Goal: Task Accomplishment & Management: Use online tool/utility

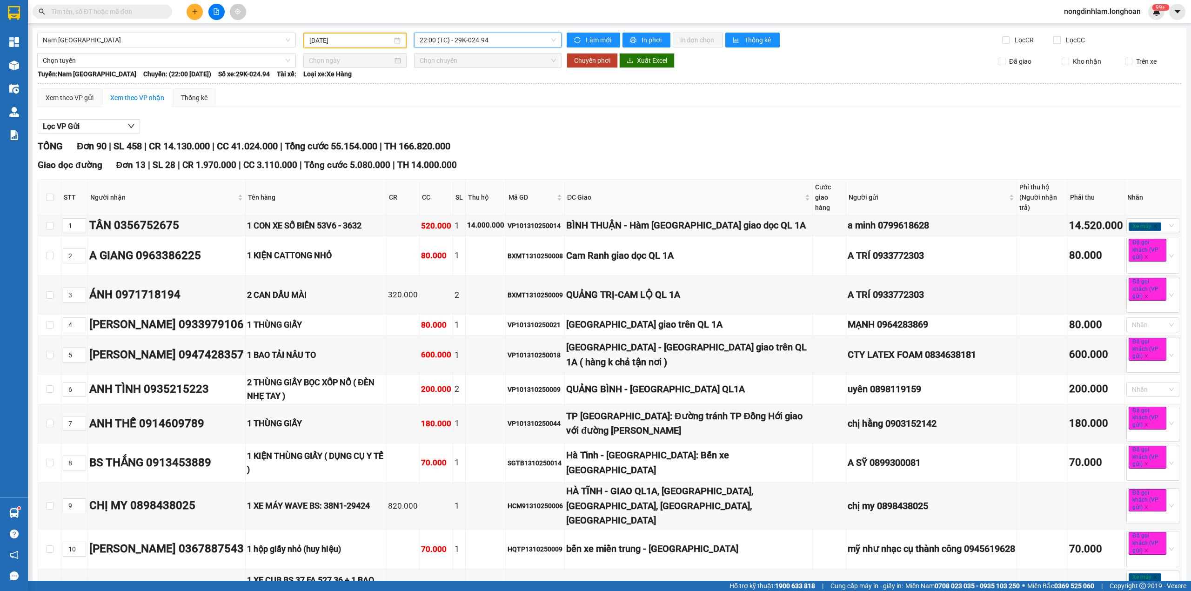
click at [363, 44] on input "[DATE]" at bounding box center [350, 40] width 83 height 10
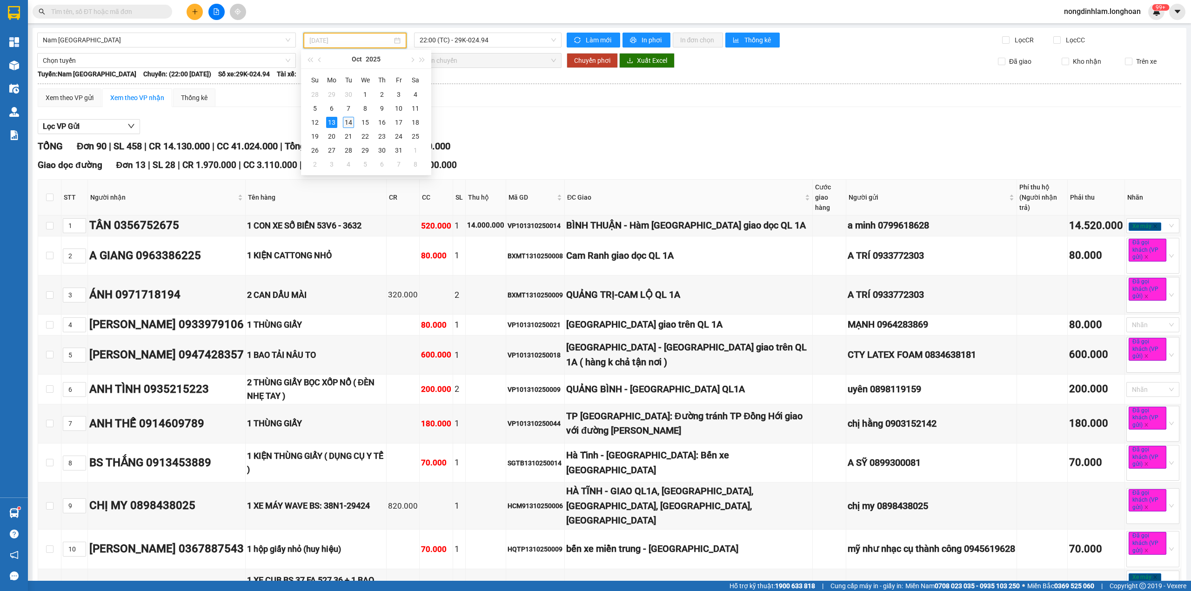
click at [351, 123] on div "14" at bounding box center [348, 122] width 11 height 11
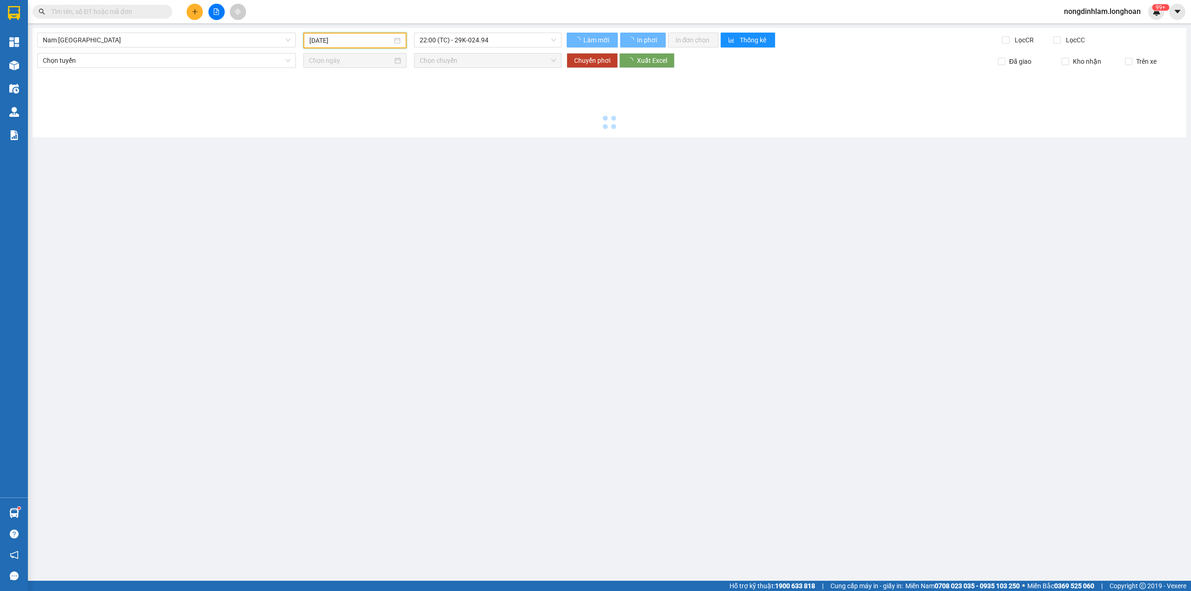
type input "[DATE]"
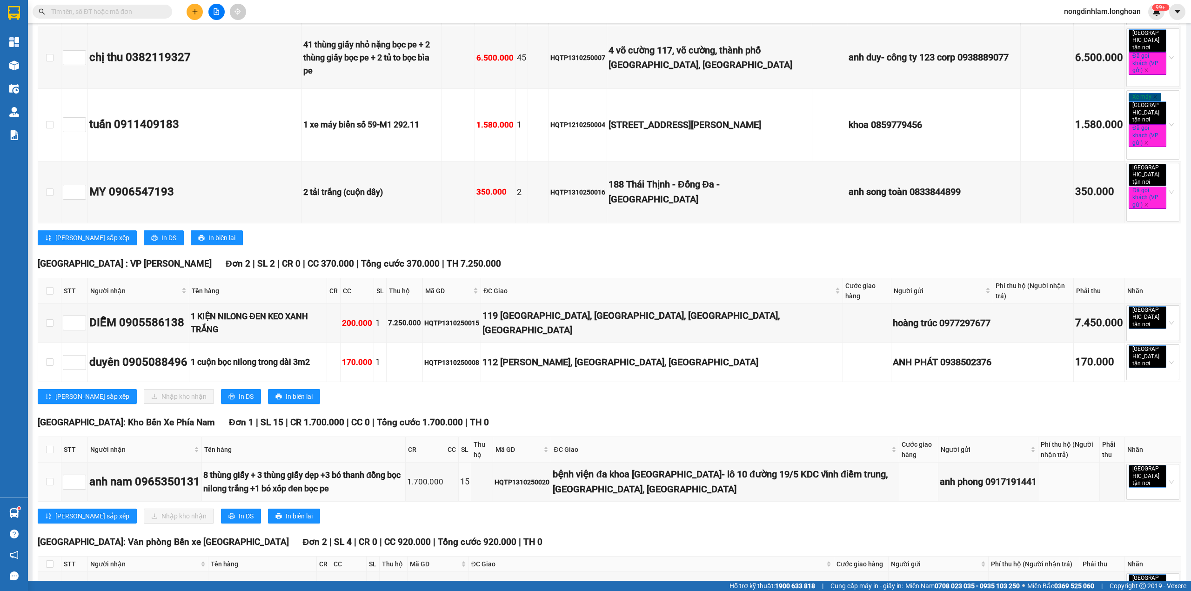
scroll to position [745, 0]
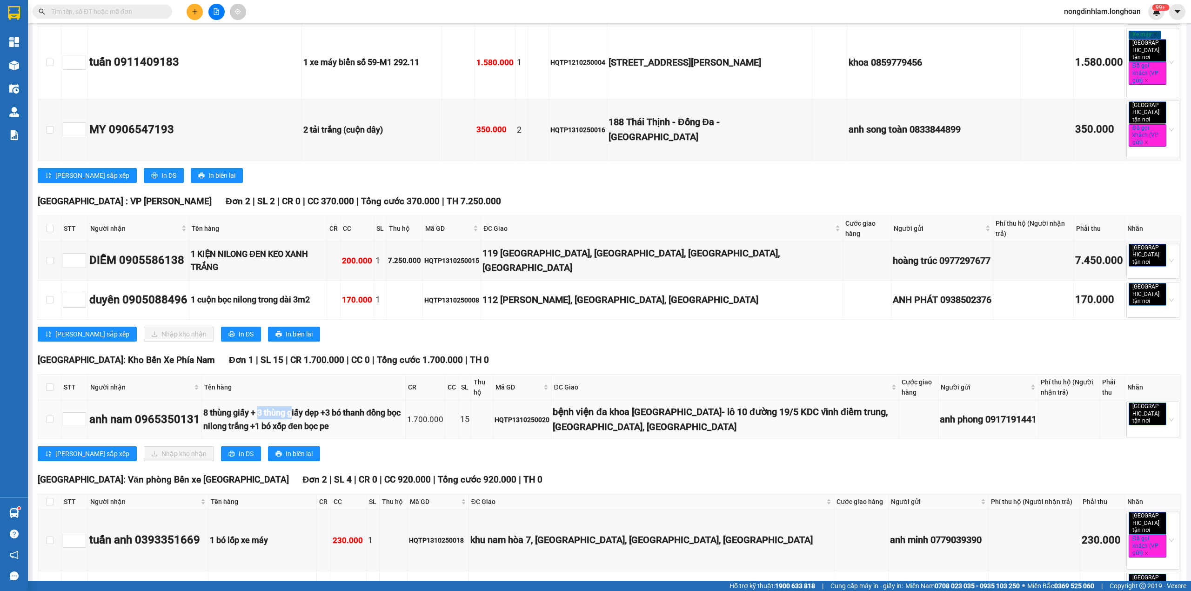
drag, startPoint x: 268, startPoint y: 354, endPoint x: 305, endPoint y: 353, distance: 37.2
click at [305, 406] on div "8 thùng giấy + 3 thùng giấy dẹp +3 bó thanh đồng bọc nilong trắng +1 bó xốp đen…" at bounding box center [303, 419] width 201 height 27
click at [313, 406] on div "8 thùng giấy + 3 thùng giấy dẹp +3 bó thanh đồng bọc nilong trắng +1 bó xốp đen…" at bounding box center [303, 419] width 201 height 27
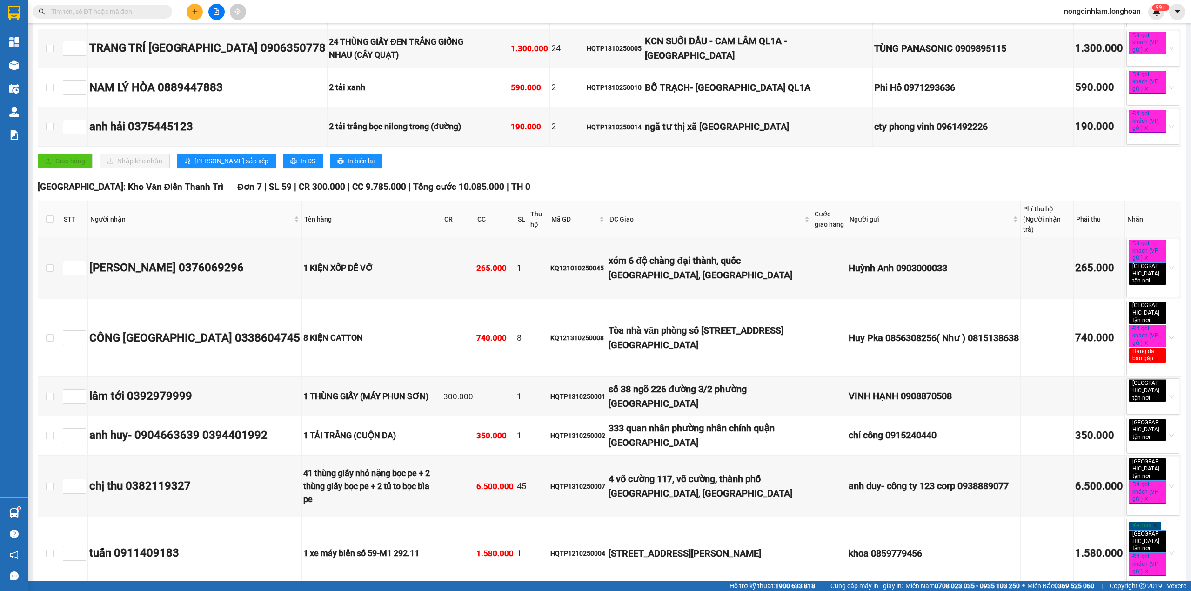
scroll to position [0, 0]
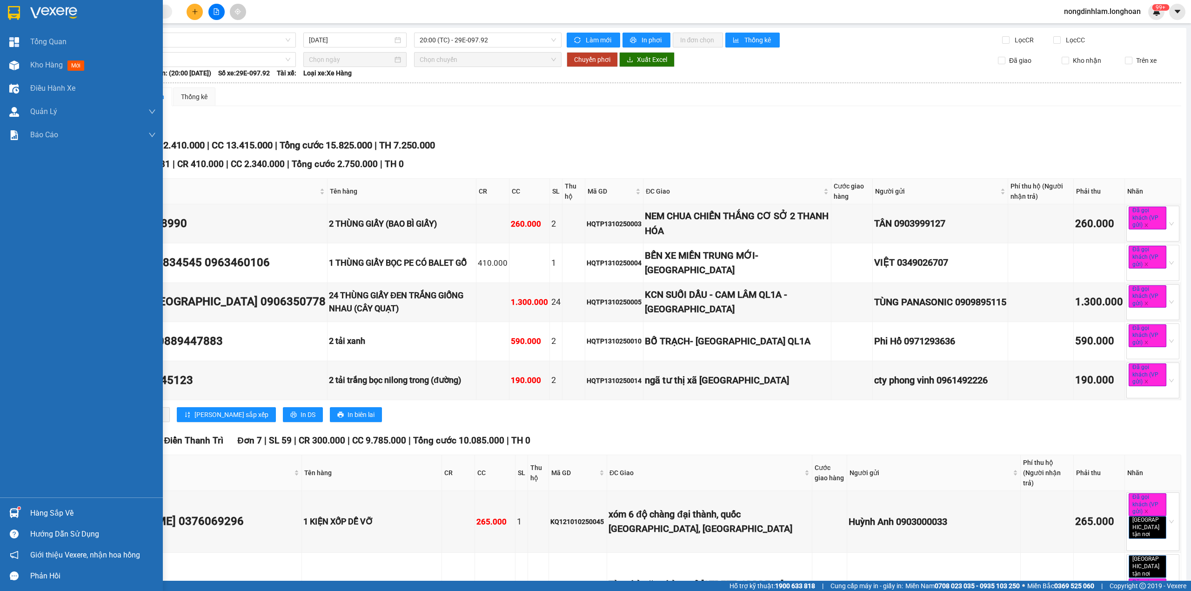
click at [9, 15] on img at bounding box center [14, 13] width 12 height 14
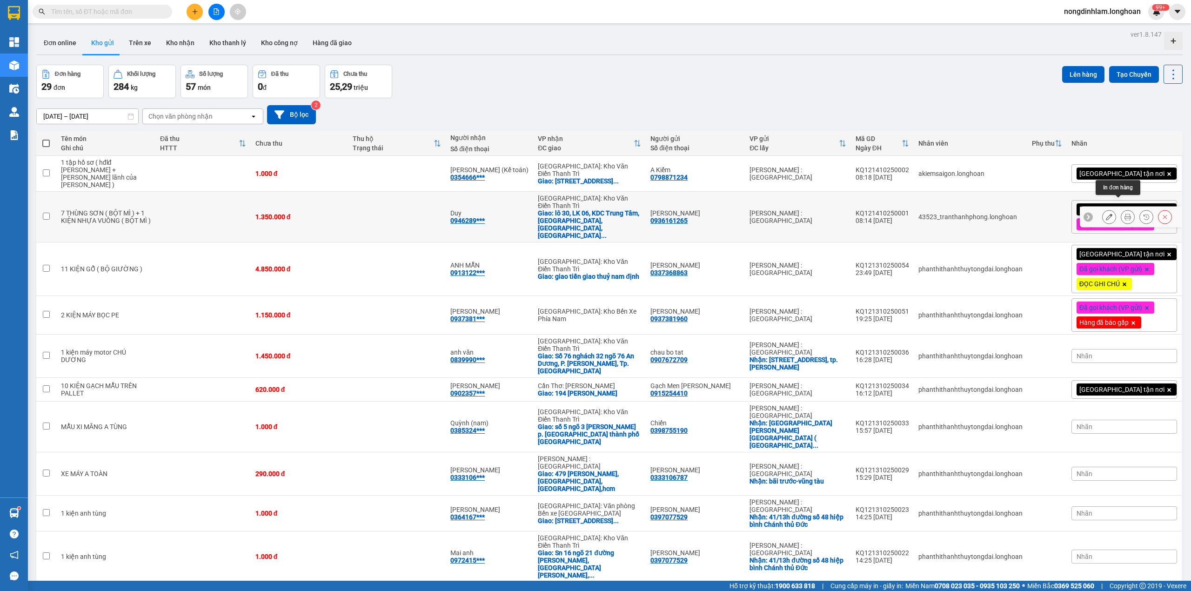
click at [1125, 214] on icon at bounding box center [1128, 217] width 7 height 7
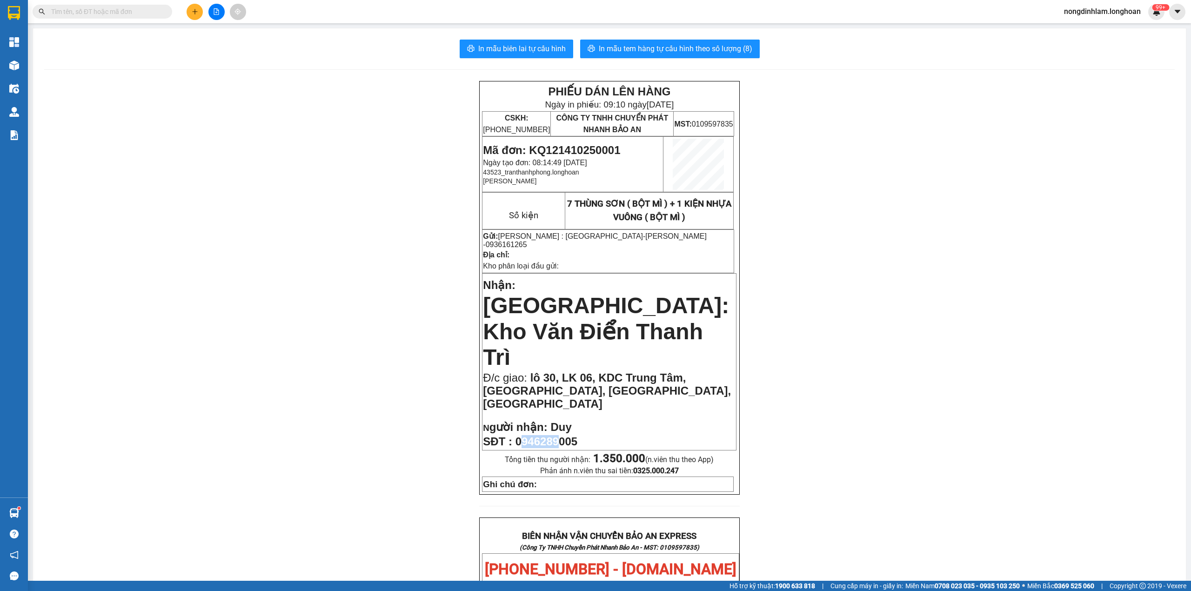
drag, startPoint x: 554, startPoint y: 379, endPoint x: 521, endPoint y: 379, distance: 32.6
click at [521, 435] on span "0946289005" at bounding box center [547, 441] width 62 height 13
drag, startPoint x: 560, startPoint y: 209, endPoint x: 711, endPoint y: 218, distance: 151.0
click at [711, 218] on td "7 THÙNG SƠN ( BỘT MÌ ) + 1 KIỆN NHỰA VUÔNG ( BỘT MÌ )" at bounding box center [649, 211] width 169 height 36
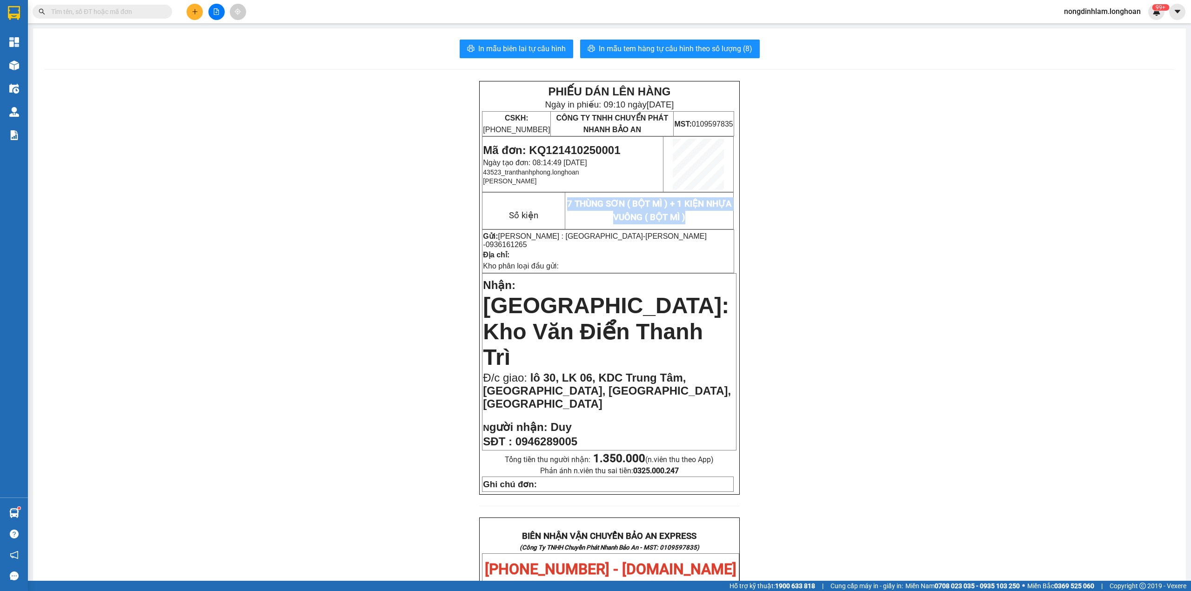
click at [687, 215] on span "7 THÙNG SƠN ( BỘT MÌ ) + 1 KIỆN NHỰA VUÔNG ( BỘT MÌ )" at bounding box center [649, 211] width 164 height 24
click at [635, 239] on span "[PERSON_NAME] - 0936161265" at bounding box center [595, 240] width 224 height 16
drag, startPoint x: 591, startPoint y: 241, endPoint x: 628, endPoint y: 242, distance: 37.3
click at [628, 242] on td "Gửi: [PERSON_NAME] : Kho Quận 12 - [PERSON_NAME] - 0936161265 Địa chỉ: Kho phân…" at bounding box center [609, 250] width 252 height 43
drag, startPoint x: 645, startPoint y: 343, endPoint x: 572, endPoint y: 343, distance: 72.1
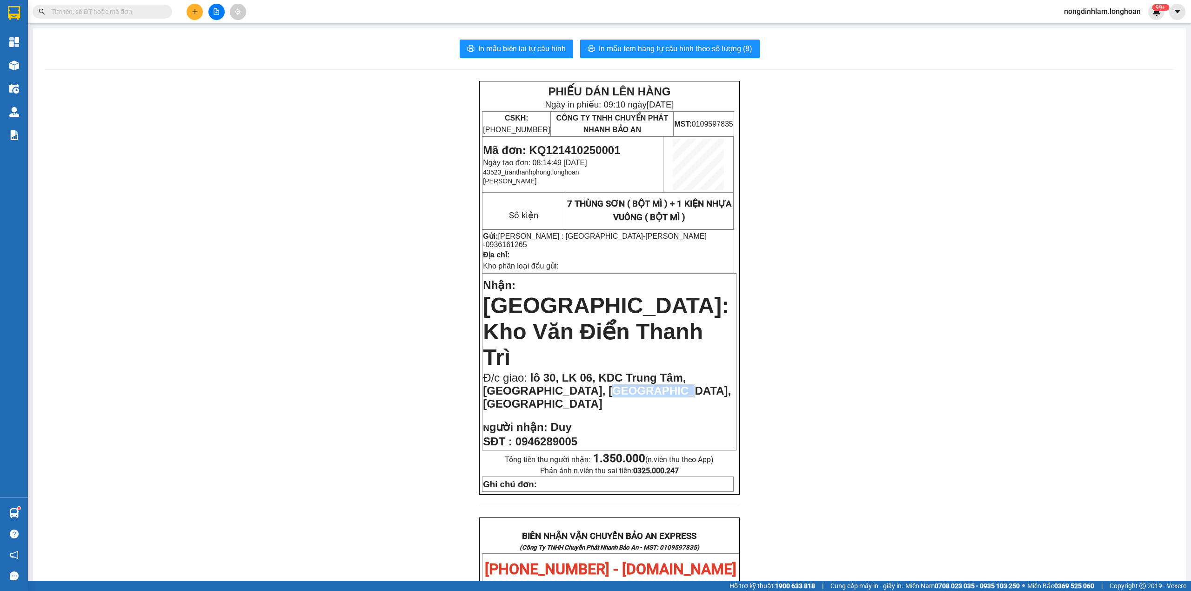
click at [572, 371] on p "Đ/c giao: lô 30, LK 06, KDC Trung Tâm, [GEOGRAPHIC_DATA], [GEOGRAPHIC_DATA], [G…" at bounding box center [609, 390] width 253 height 39
click at [548, 435] on span "0946289005" at bounding box center [547, 441] width 62 height 13
drag, startPoint x: 587, startPoint y: 381, endPoint x: 520, endPoint y: 381, distance: 67.0
click at [520, 435] on p "SĐT : 0946289005" at bounding box center [609, 441] width 253 height 13
drag, startPoint x: 658, startPoint y: 237, endPoint x: 683, endPoint y: 250, distance: 28.7
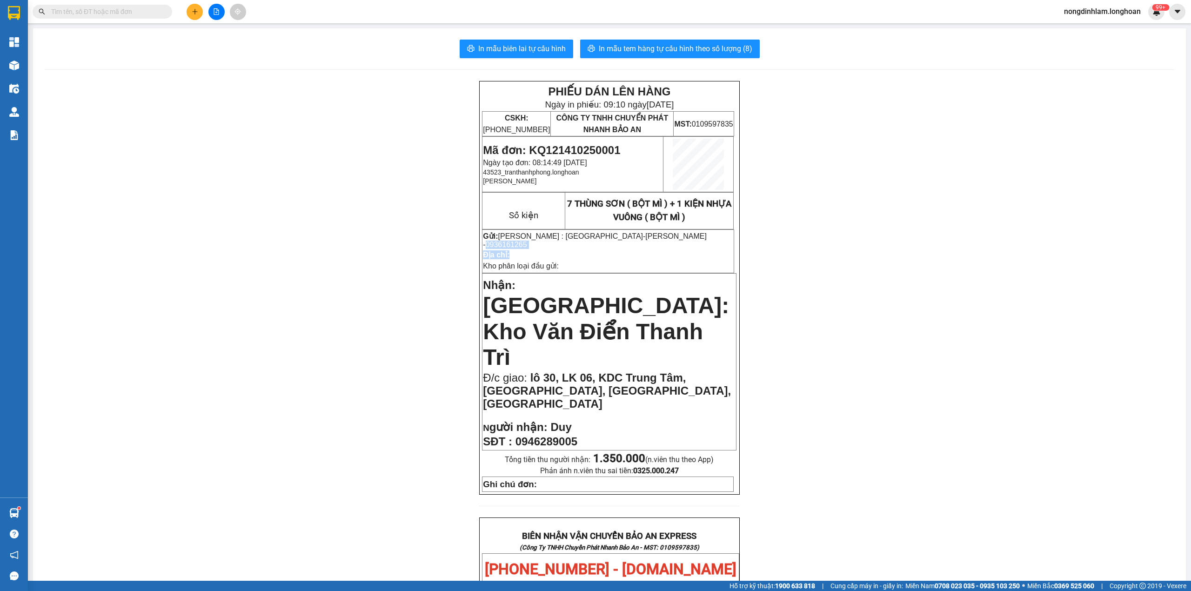
click at [683, 250] on td "Gửi: [PERSON_NAME] : Kho Quận 12 - [PERSON_NAME] - 0936161265 Địa chỉ: Kho phân…" at bounding box center [609, 250] width 252 height 43
click at [663, 261] on p "Kho phân loại đầu gửi:" at bounding box center [608, 266] width 250 height 10
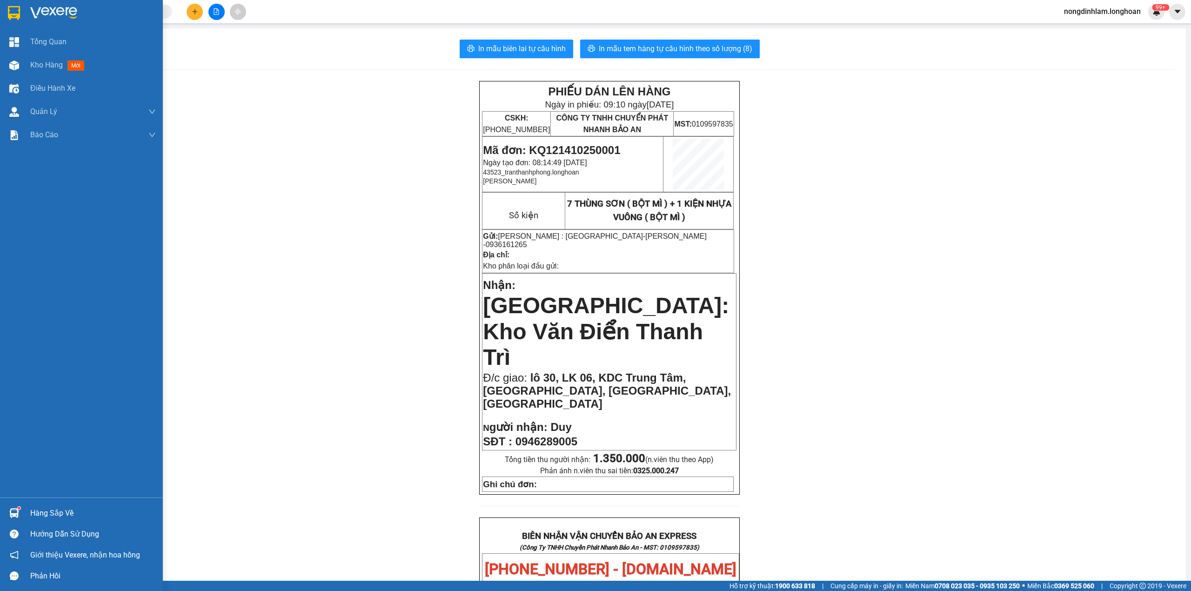
click at [6, 4] on div at bounding box center [81, 15] width 163 height 30
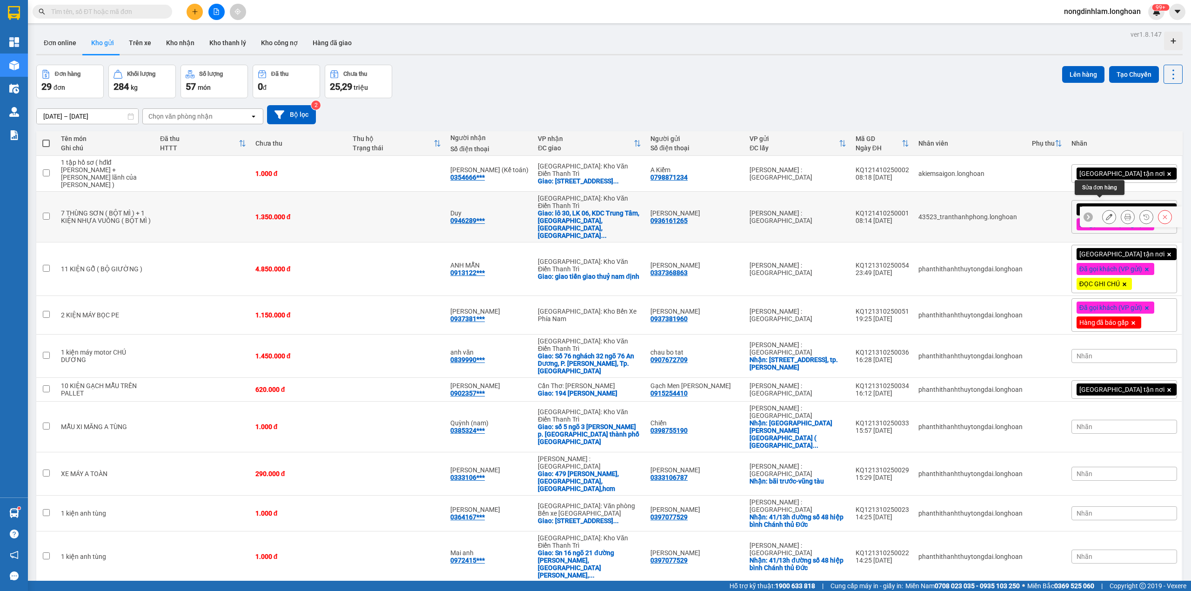
click at [1106, 214] on icon at bounding box center [1109, 217] width 7 height 7
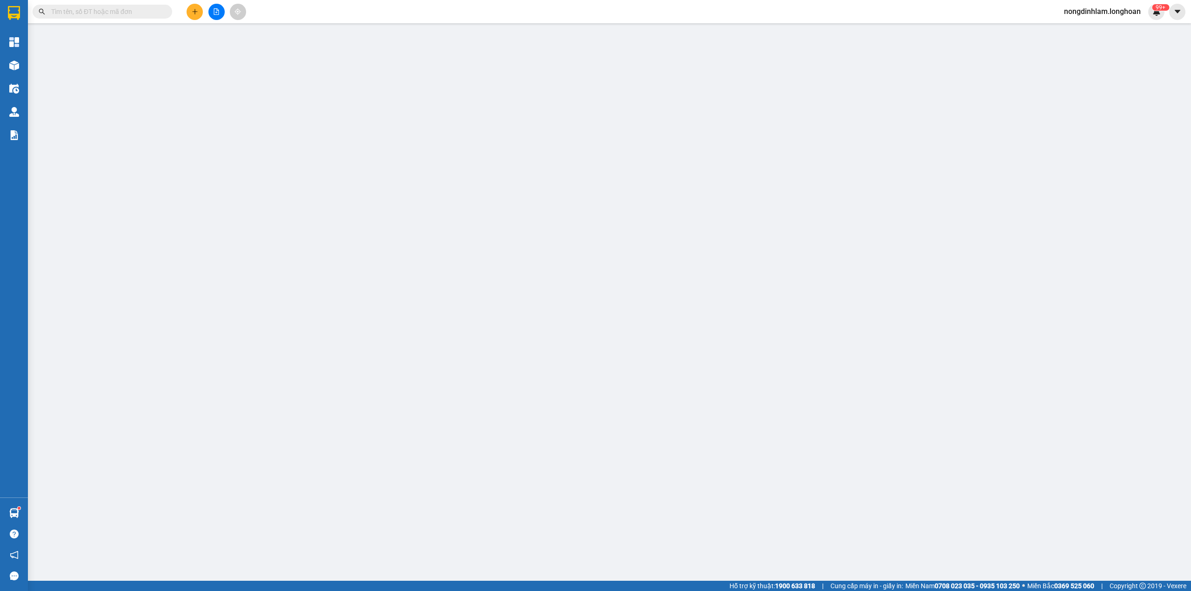
type input "0936161265"
type input "[PERSON_NAME]"
type input "0946289005"
type input "Duy"
checkbox input "true"
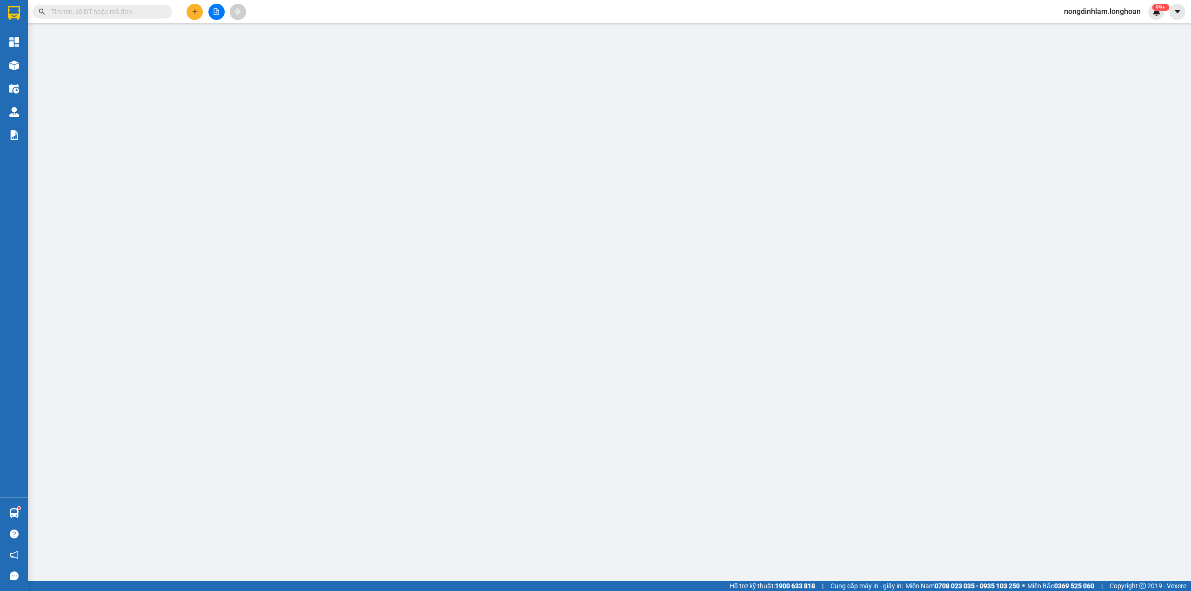
type input "lô 30, LK 06, KDC Trung Tâm, [GEOGRAPHIC_DATA], [GEOGRAPHIC_DATA], [GEOGRAPHIC_…"
type input "0"
type input "1.350.000"
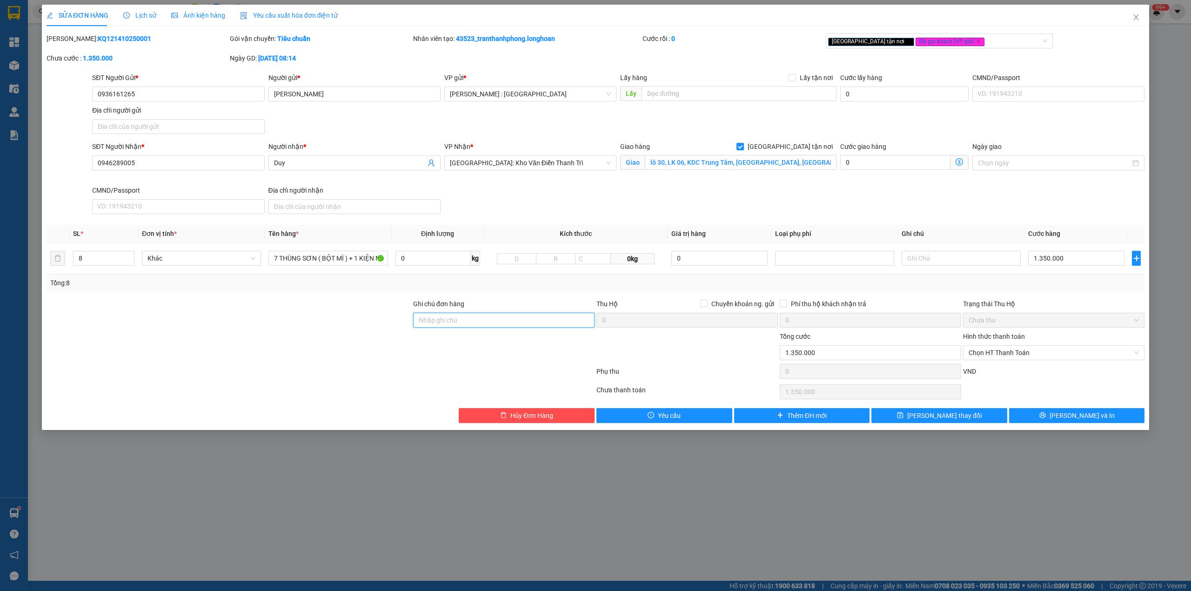
click at [477, 322] on input "Ghi chú đơn hàng" at bounding box center [503, 320] width 181 height 15
type input "h"
type input "HÀNG GẤP, TỚI NƠI ĐI GIAO LUÔN ! HÀNG BỘT, KHÔNG ĐỂ TRONG CỐP"
drag, startPoint x: 968, startPoint y: 413, endPoint x: 905, endPoint y: 408, distance: 63.0
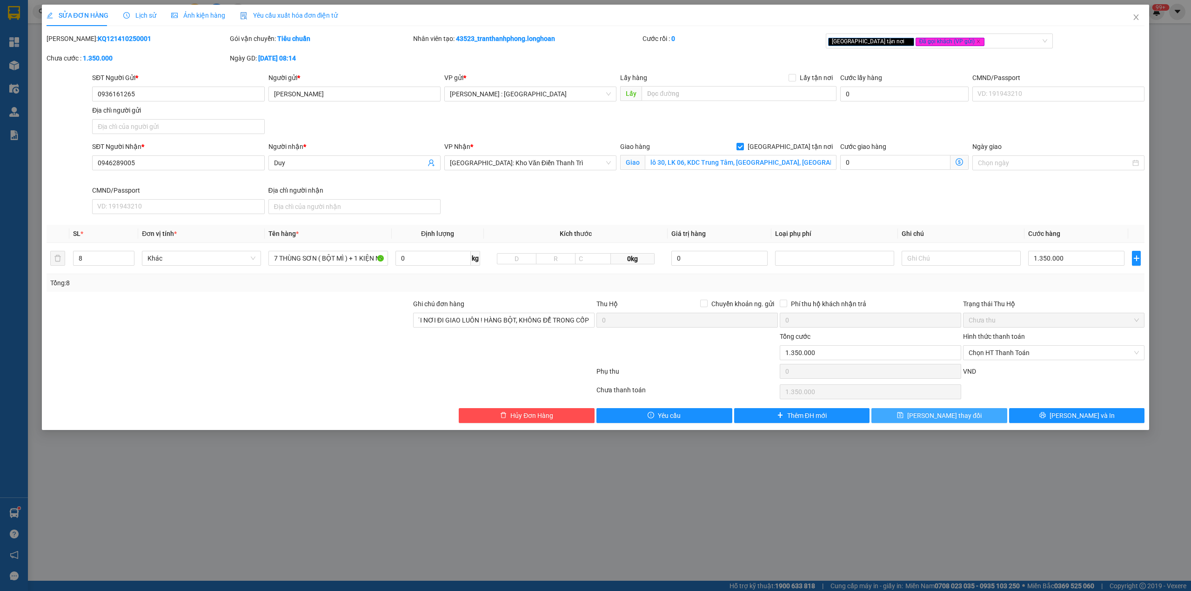
click at [968, 413] on button "[PERSON_NAME] thay đổi" at bounding box center [940, 415] width 136 height 15
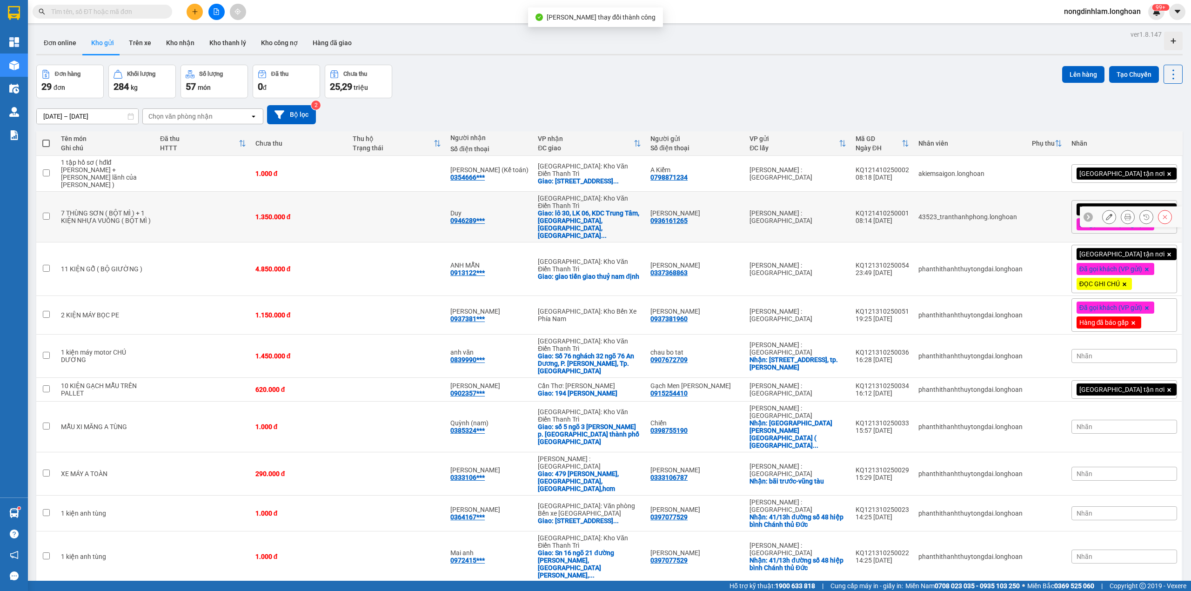
click at [177, 205] on td at bounding box center [202, 217] width 95 height 51
checkbox input "true"
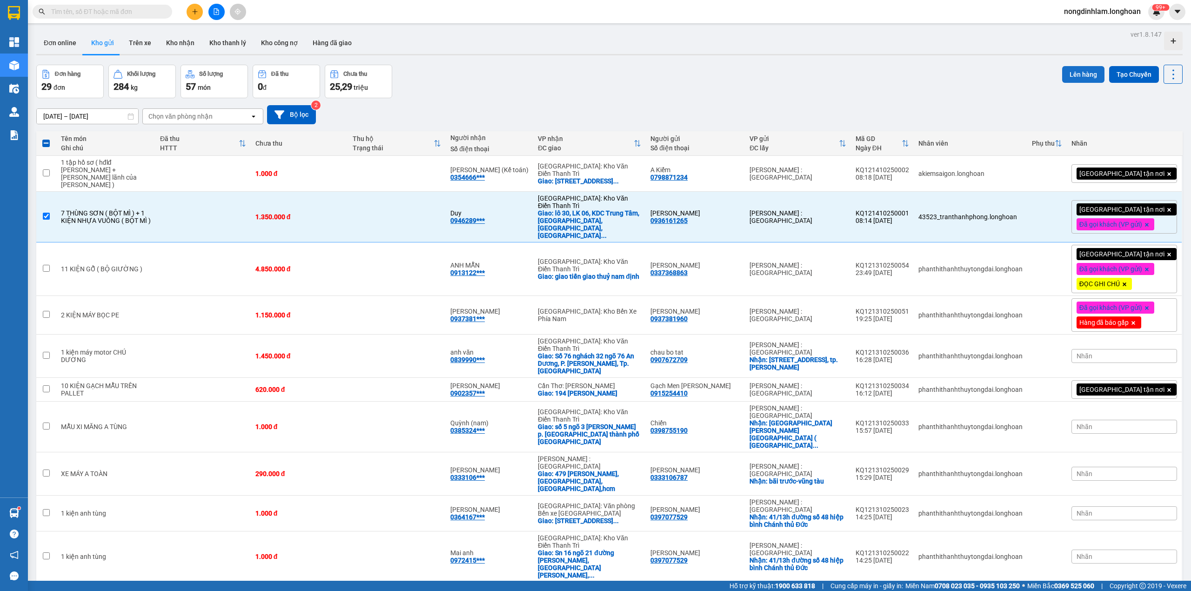
click at [1068, 74] on button "Lên hàng" at bounding box center [1083, 74] width 42 height 17
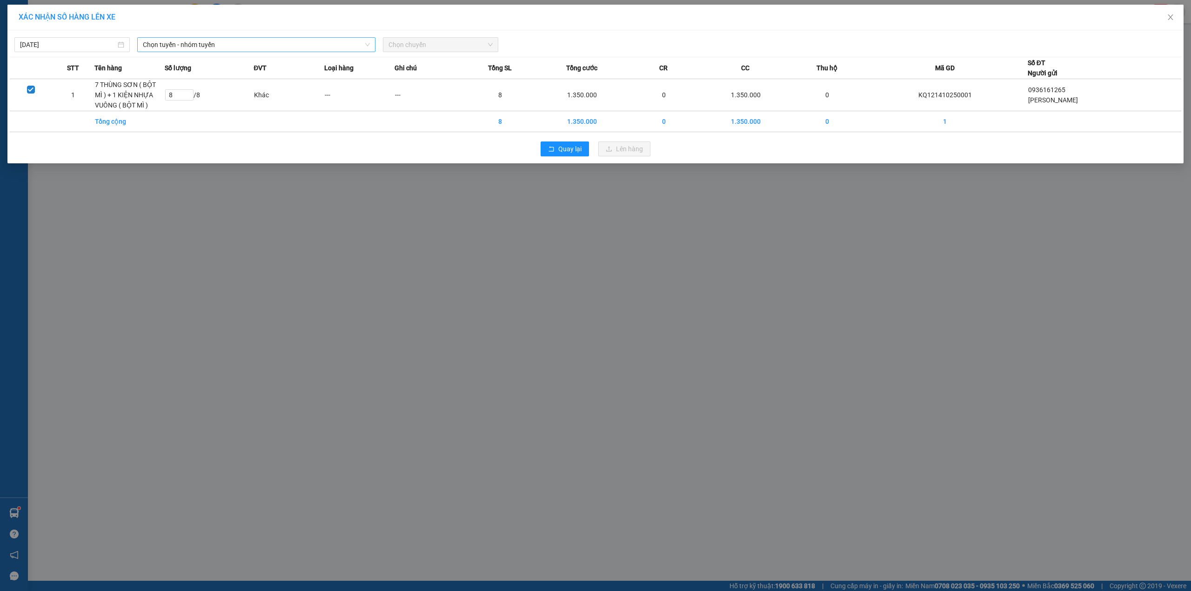
click at [220, 47] on span "Chọn tuyến - nhóm tuyến" at bounding box center [256, 45] width 227 height 14
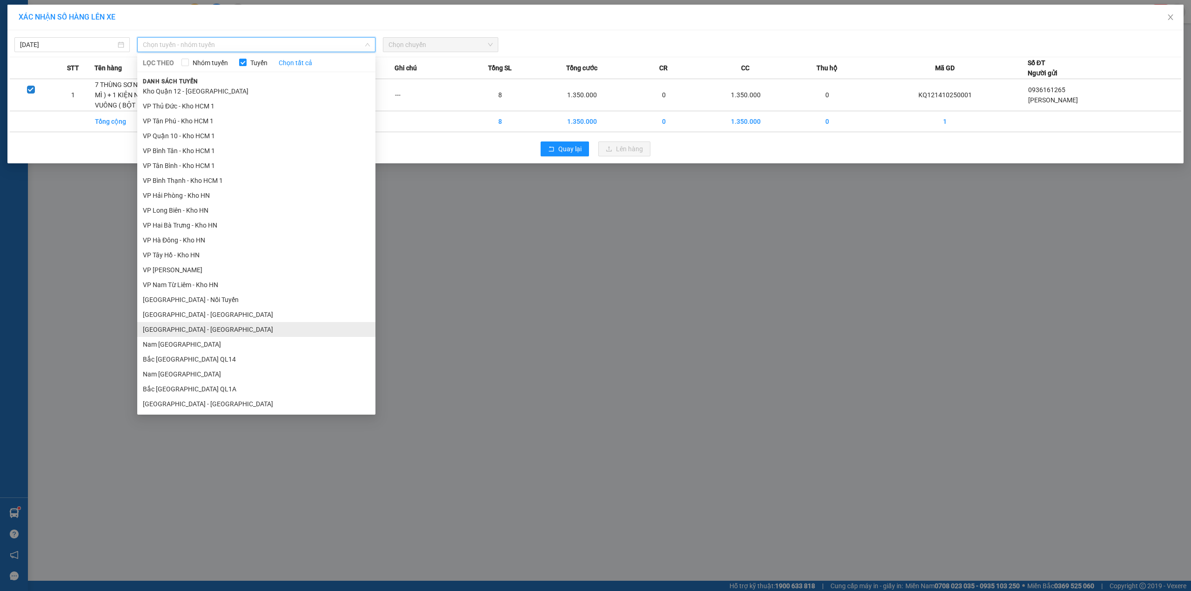
scroll to position [434, 0]
click at [222, 324] on li "Nam [GEOGRAPHIC_DATA]" at bounding box center [256, 329] width 238 height 15
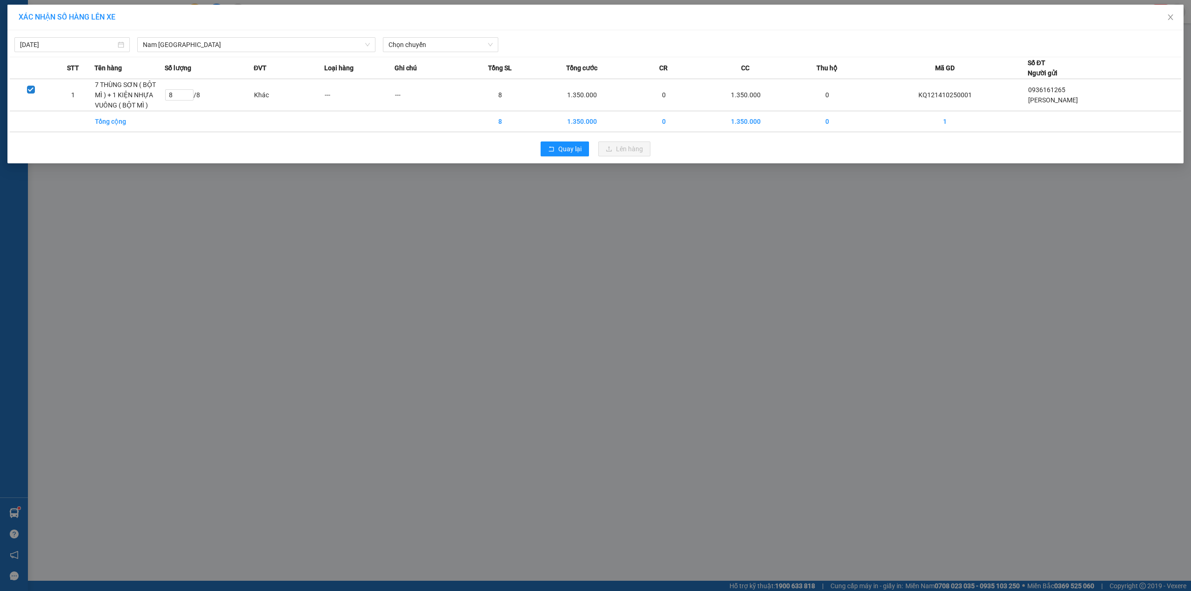
click at [428, 33] on div "[DATE] [GEOGRAPHIC_DATA] LỌC THEO Nhóm tuyến Tuyến Chọn tất cả Danh sách tuyến …" at bounding box center [596, 43] width 1172 height 20
click at [427, 41] on span "Chọn chuyến" at bounding box center [441, 45] width 104 height 14
click at [428, 77] on div "20:00 (TC) - 29E-097.92" at bounding box center [425, 78] width 73 height 10
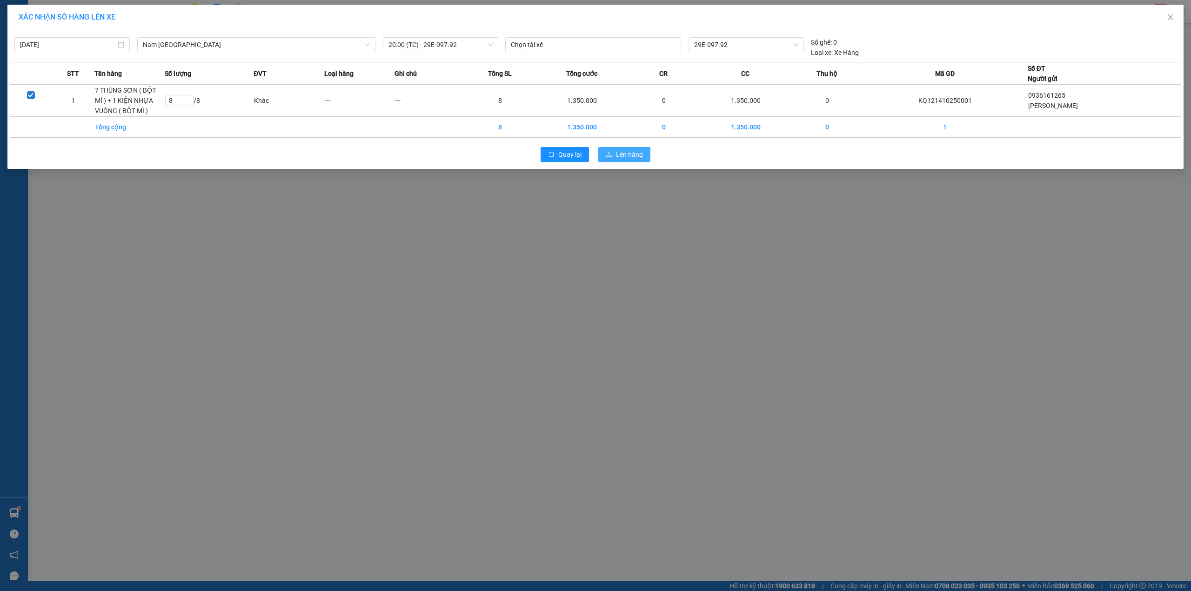
click at [638, 155] on span "Lên hàng" at bounding box center [629, 154] width 27 height 10
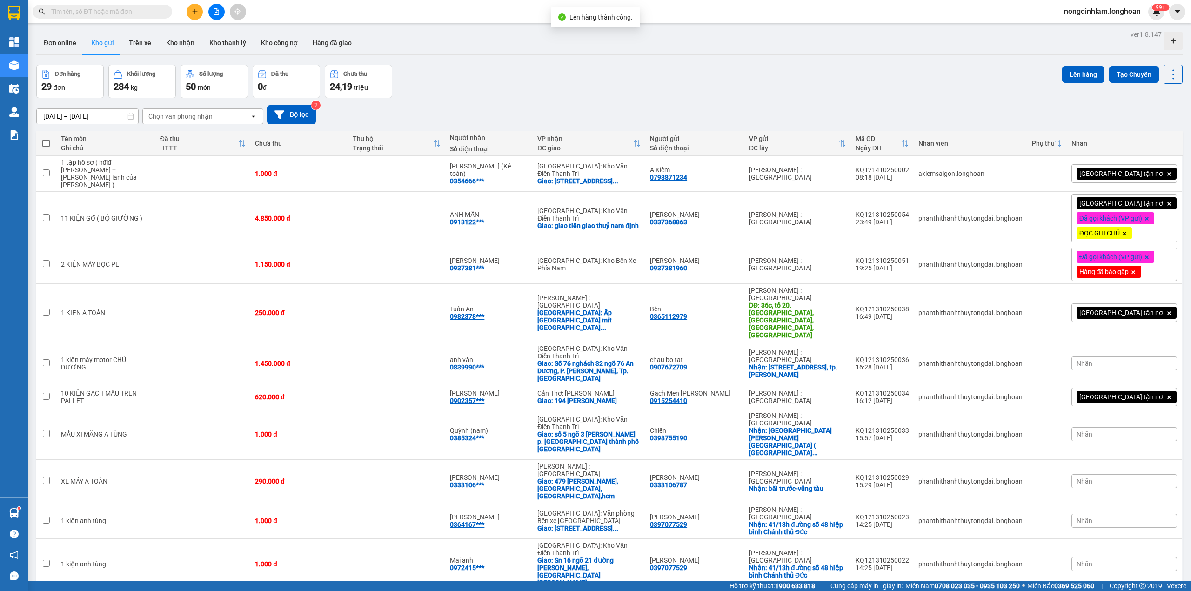
click at [213, 15] on button at bounding box center [216, 12] width 16 height 16
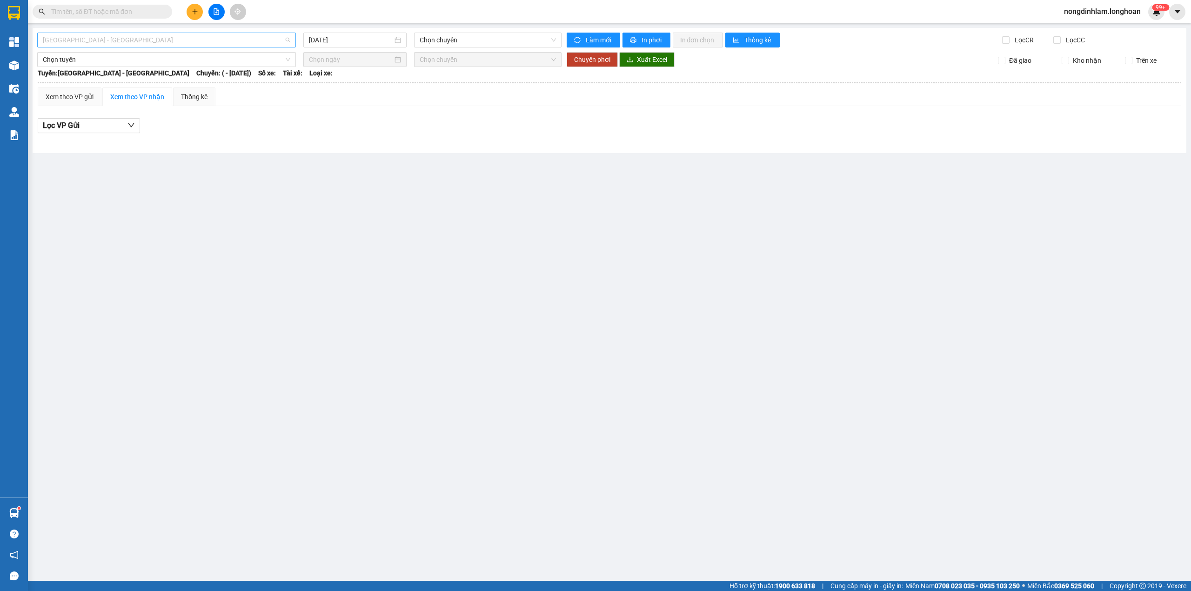
click at [208, 40] on span "[GEOGRAPHIC_DATA] - [GEOGRAPHIC_DATA]" at bounding box center [167, 40] width 248 height 14
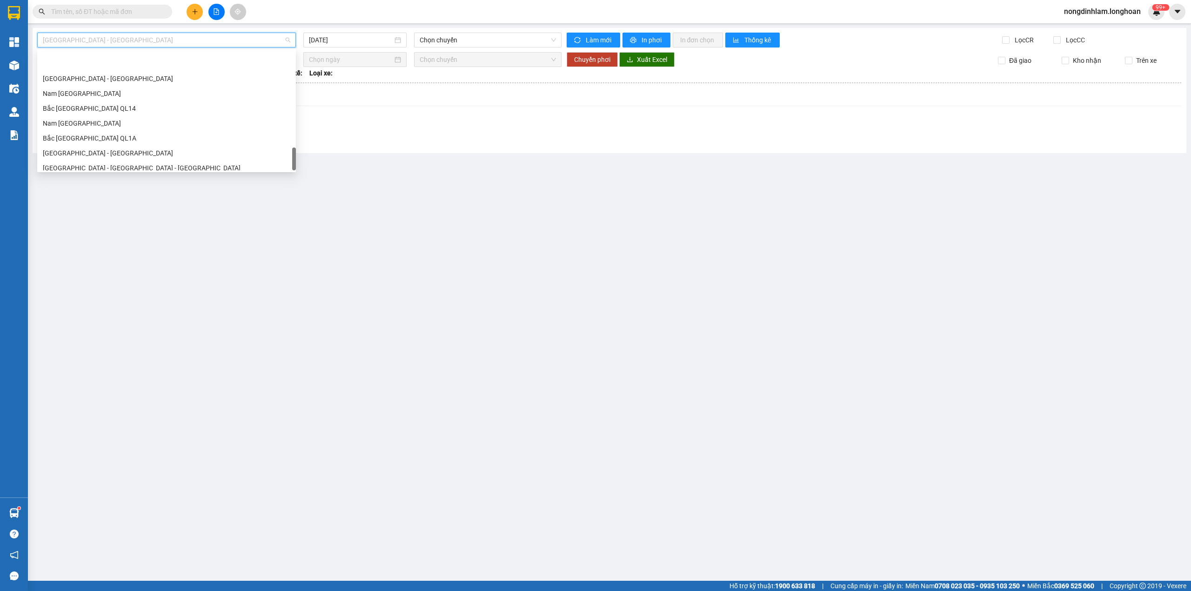
scroll to position [655, 0]
click at [126, 85] on div "Nam [GEOGRAPHIC_DATA]" at bounding box center [167, 88] width 248 height 10
type input "[DATE]"
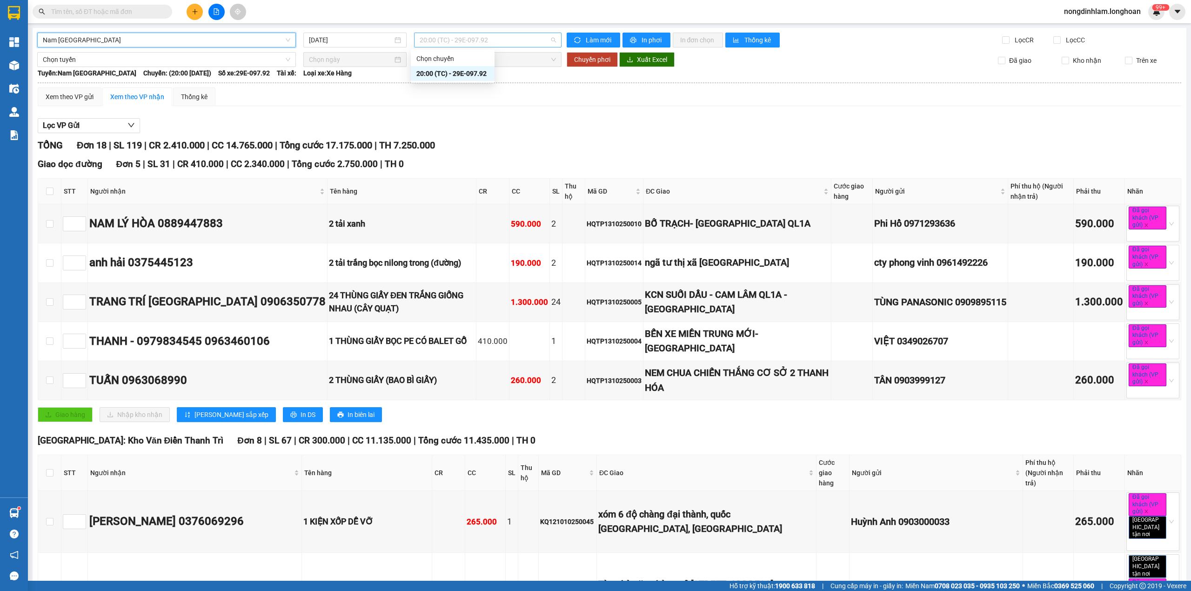
click at [473, 38] on span "20:00 (TC) - 29E-097.92" at bounding box center [488, 40] width 137 height 14
click at [467, 106] on div "Xem theo VP gửi Xem theo VP nhận Thống kê" at bounding box center [610, 96] width 1144 height 19
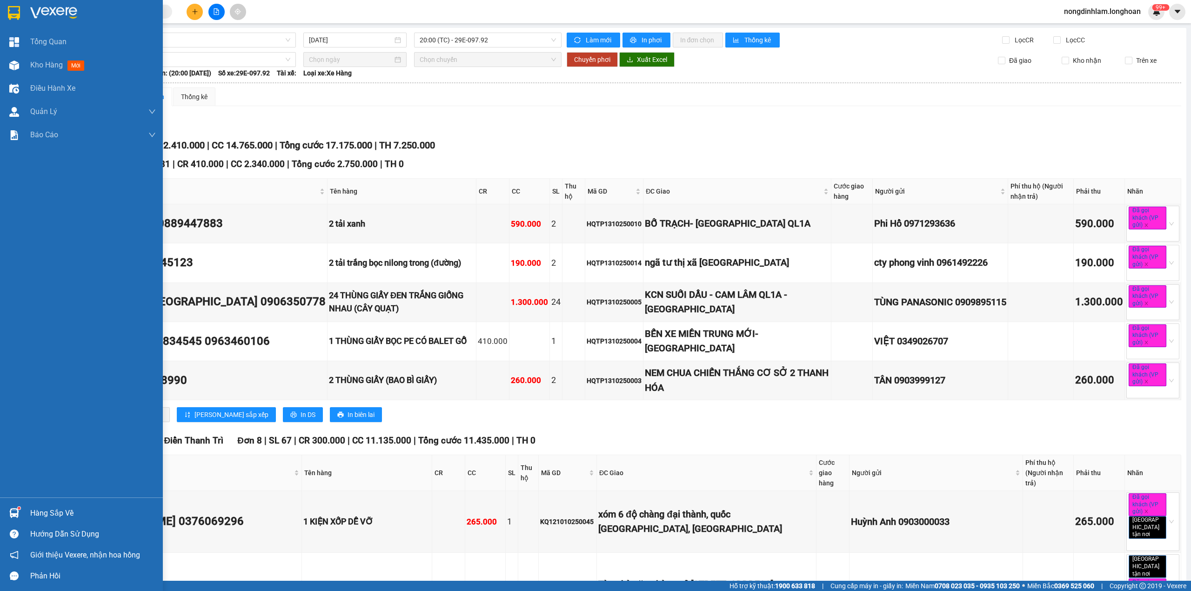
click at [15, 17] on img at bounding box center [14, 13] width 12 height 14
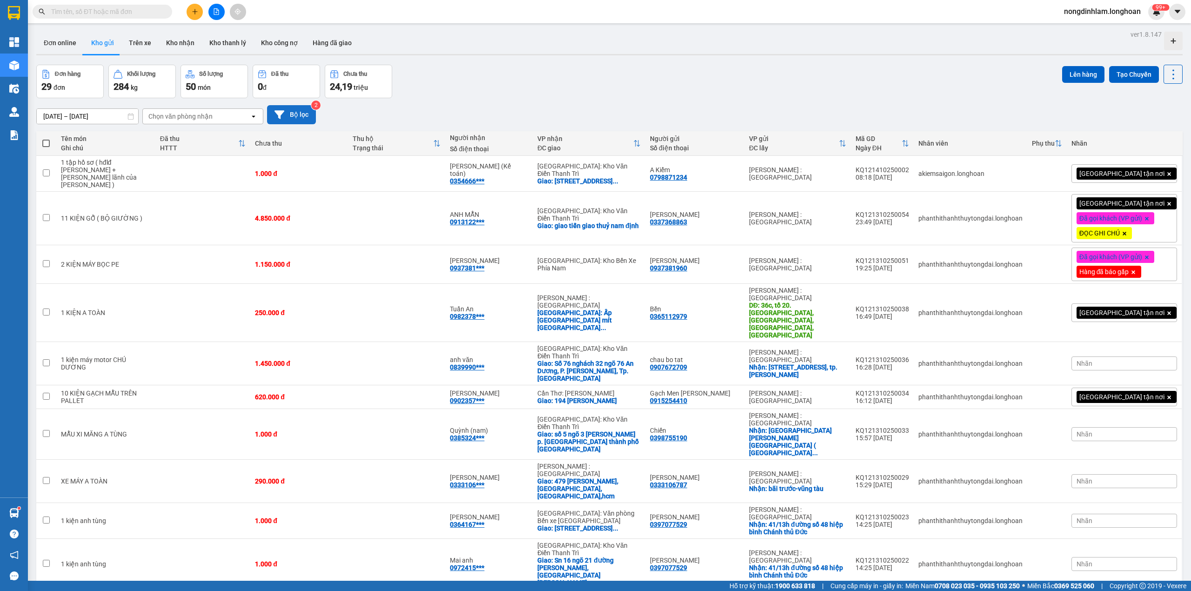
click at [304, 115] on button "Bộ lọc" at bounding box center [291, 114] width 49 height 19
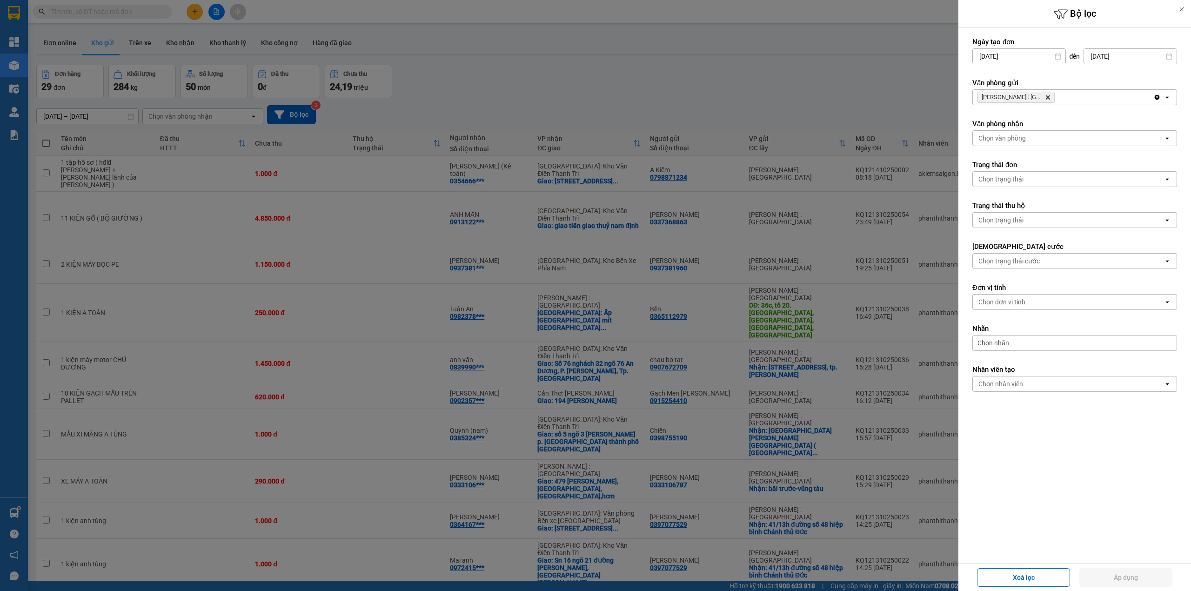
click at [1048, 96] on icon "Delete" at bounding box center [1048, 97] width 6 height 6
click at [1048, 96] on div "Chọn văn phòng" at bounding box center [1068, 97] width 191 height 15
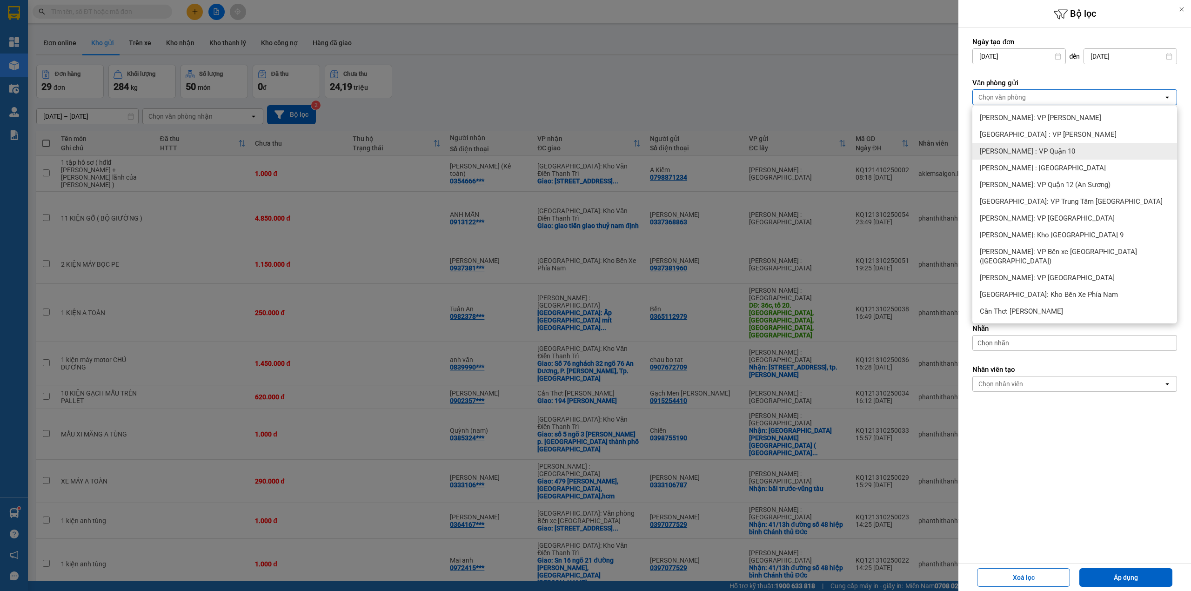
click at [1068, 155] on div "[PERSON_NAME] : VP Quận 10" at bounding box center [1075, 151] width 205 height 17
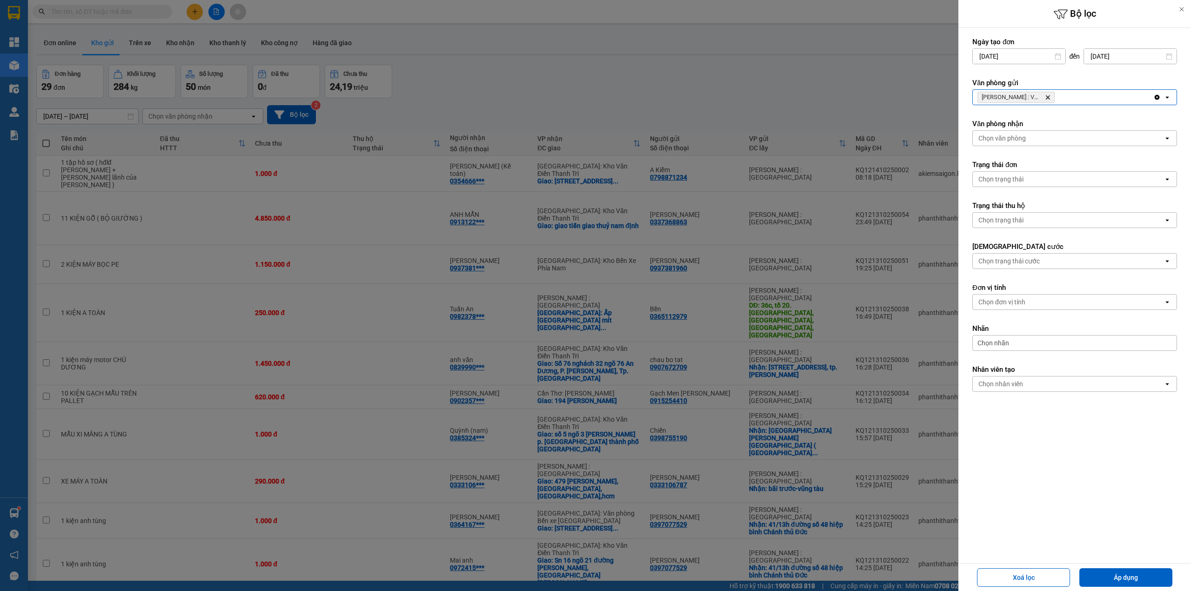
click at [1125, 568] on button "Áp dụng" at bounding box center [1126, 577] width 93 height 19
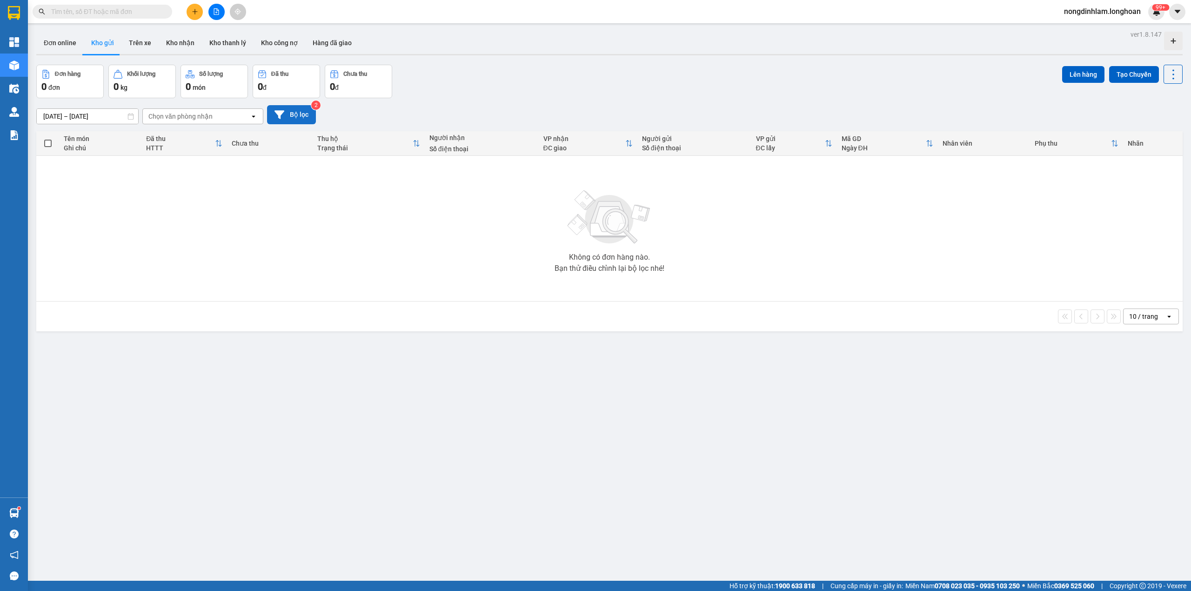
click at [282, 110] on icon at bounding box center [280, 115] width 10 height 10
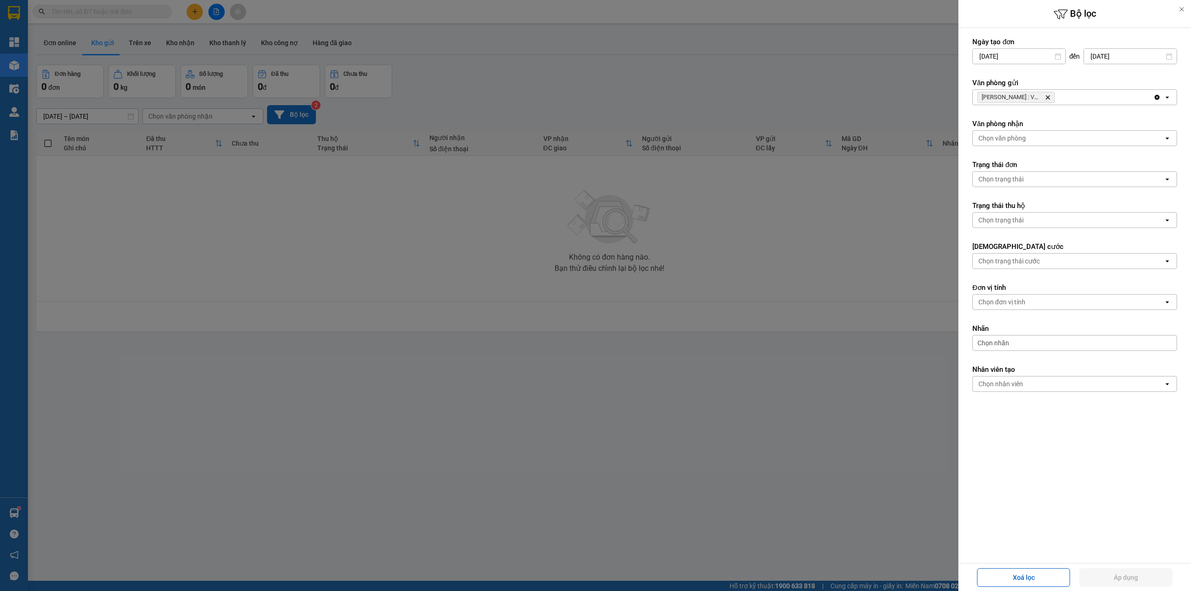
click at [1047, 99] on icon "Delete" at bounding box center [1048, 97] width 6 height 6
click at [1047, 99] on div "Chọn văn phòng" at bounding box center [1068, 97] width 191 height 15
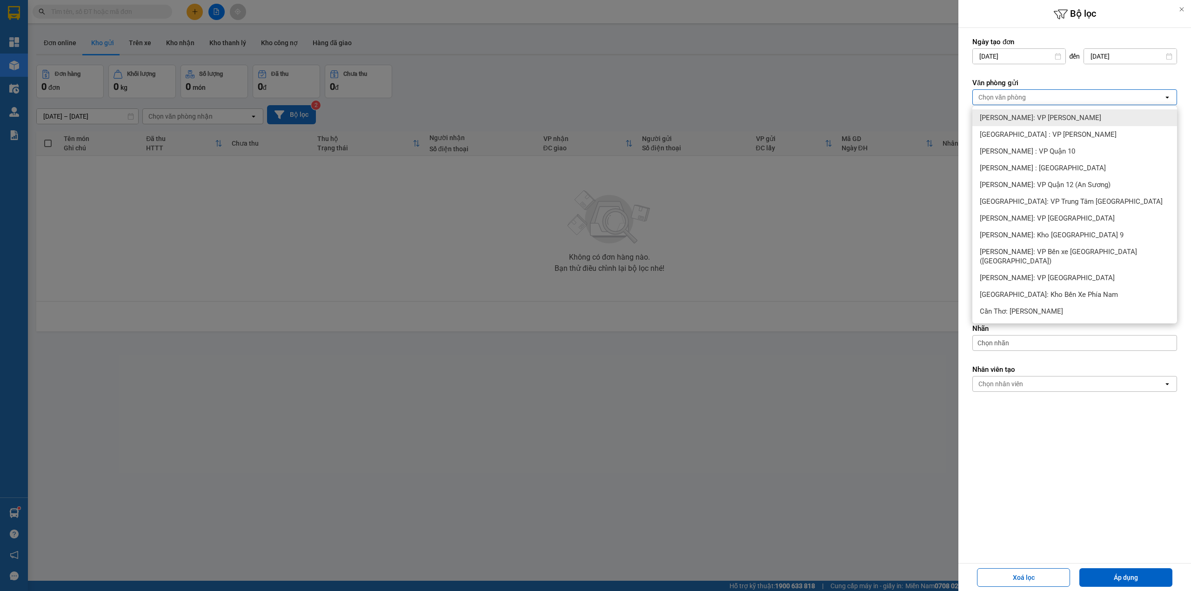
click at [1063, 114] on span "[PERSON_NAME]: VP [PERSON_NAME]" at bounding box center [1040, 117] width 121 height 9
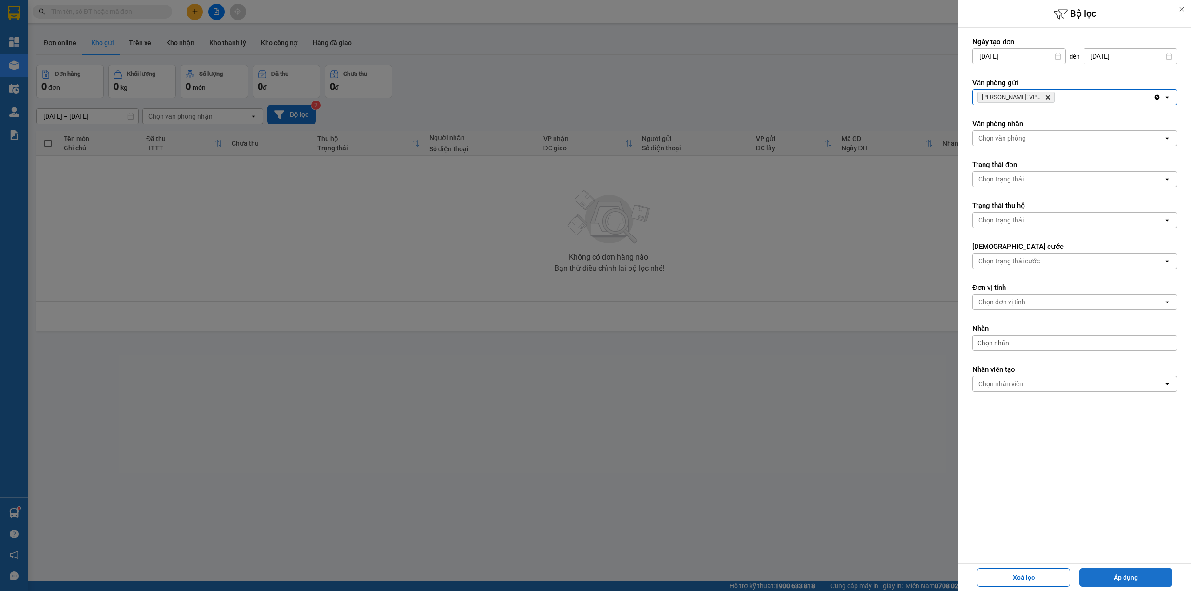
click at [1134, 577] on button "Áp dụng" at bounding box center [1126, 577] width 93 height 19
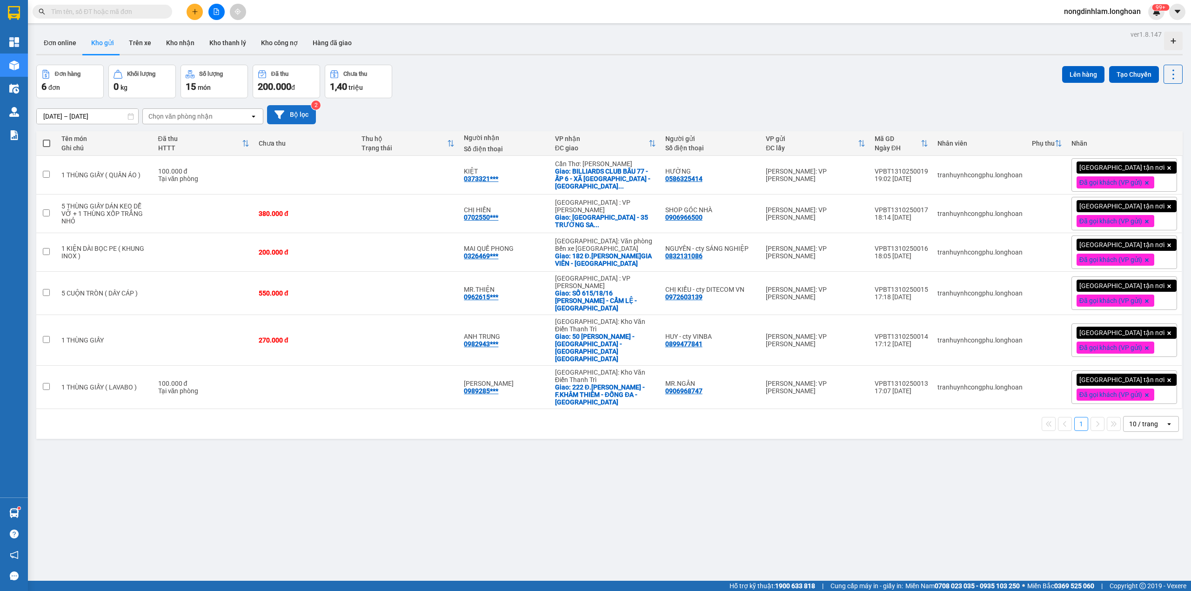
click at [293, 116] on button "Bộ lọc" at bounding box center [291, 114] width 49 height 19
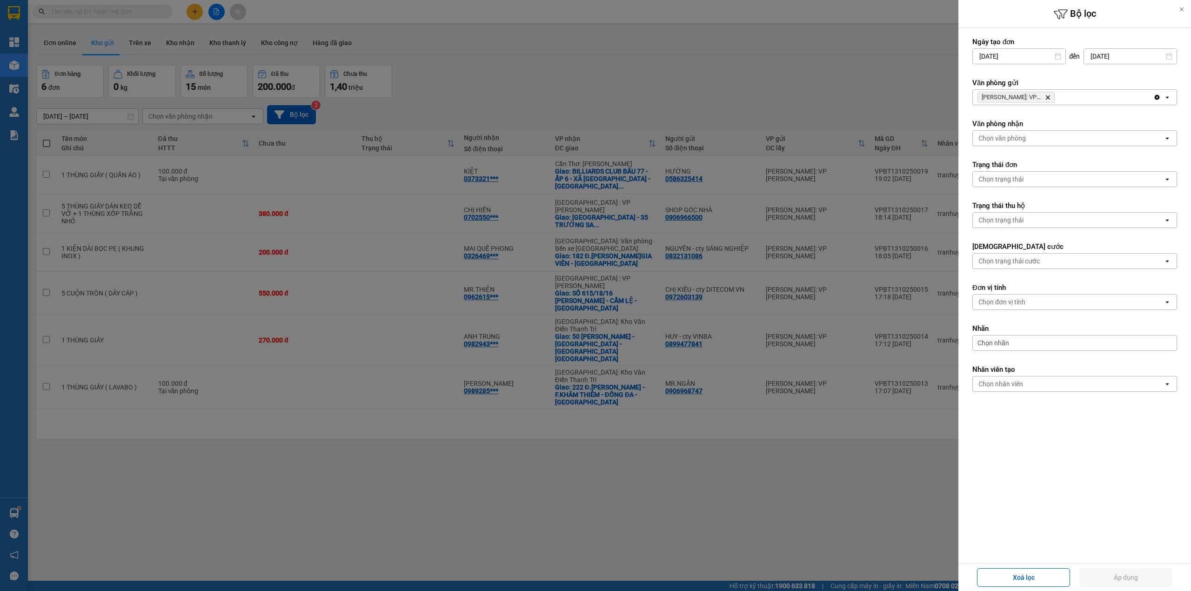
click at [1047, 101] on span "[PERSON_NAME]: VP [PERSON_NAME]" at bounding box center [1016, 97] width 77 height 11
click at [865, 71] on div at bounding box center [595, 295] width 1191 height 591
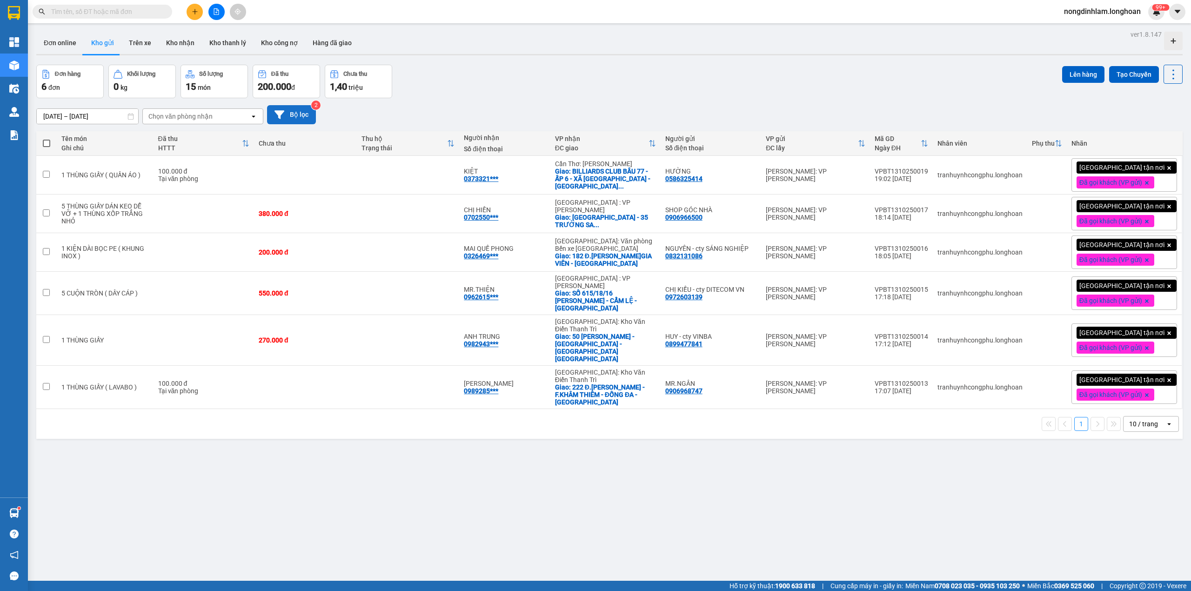
click at [291, 114] on button "Bộ lọc" at bounding box center [291, 114] width 49 height 19
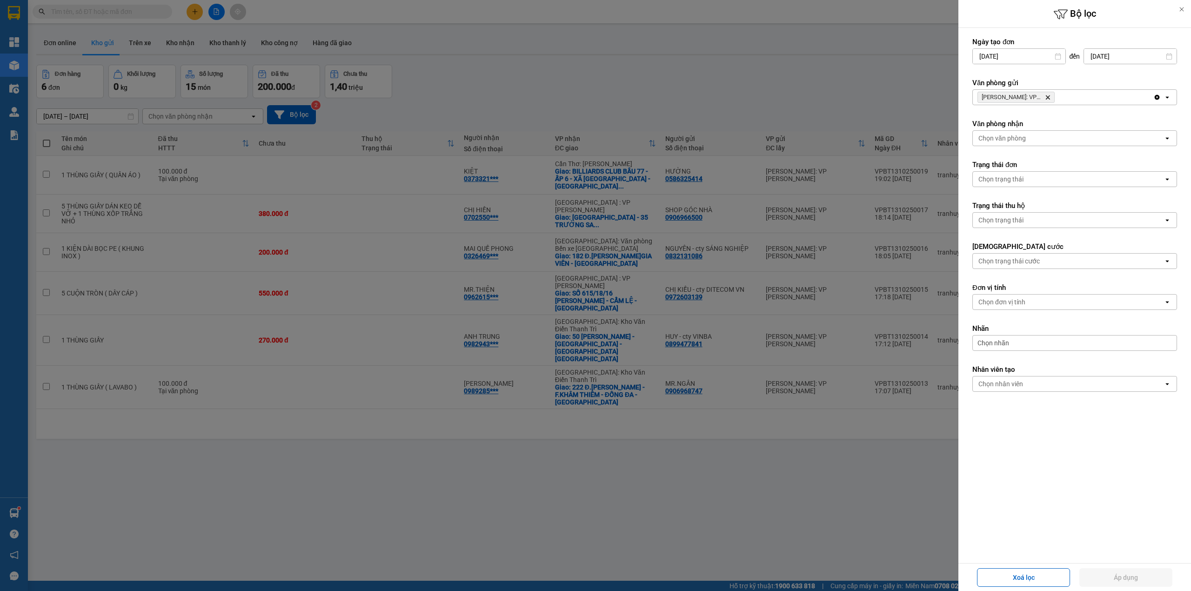
click at [501, 102] on div at bounding box center [595, 295] width 1191 height 591
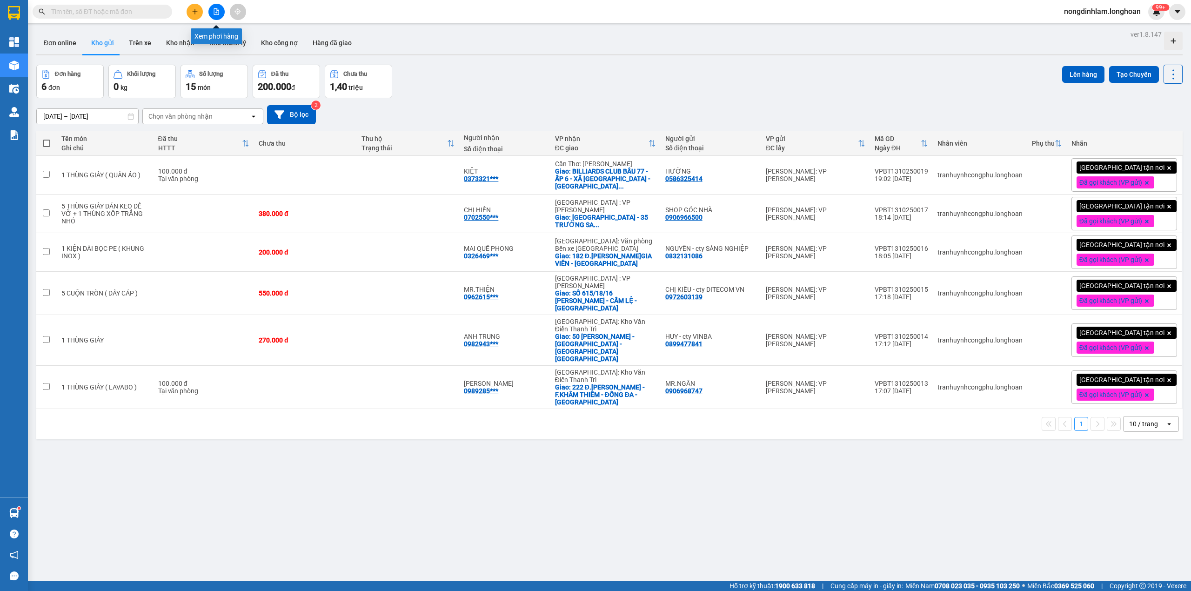
click at [220, 13] on button at bounding box center [216, 12] width 16 height 16
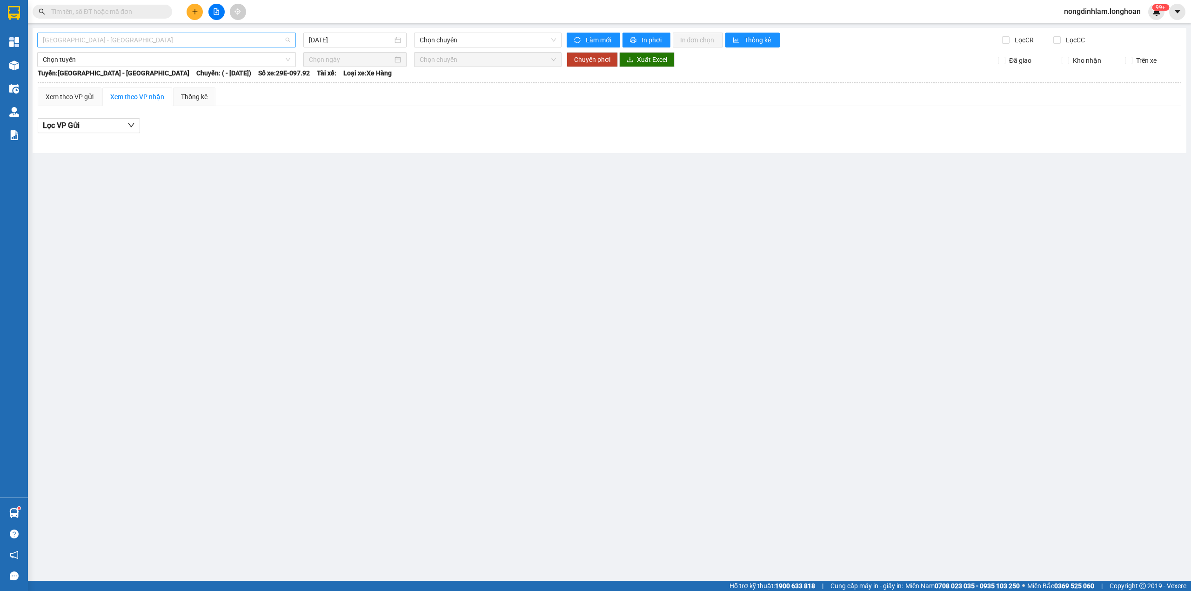
click at [220, 43] on span "[GEOGRAPHIC_DATA] - [GEOGRAPHIC_DATA]" at bounding box center [167, 40] width 248 height 14
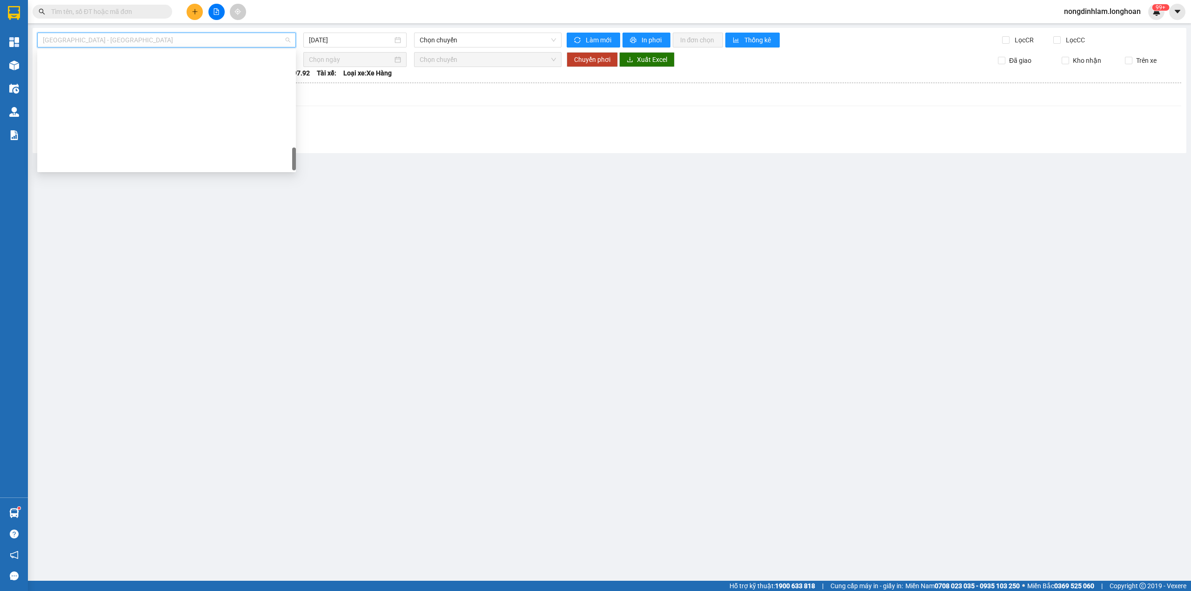
scroll to position [655, 0]
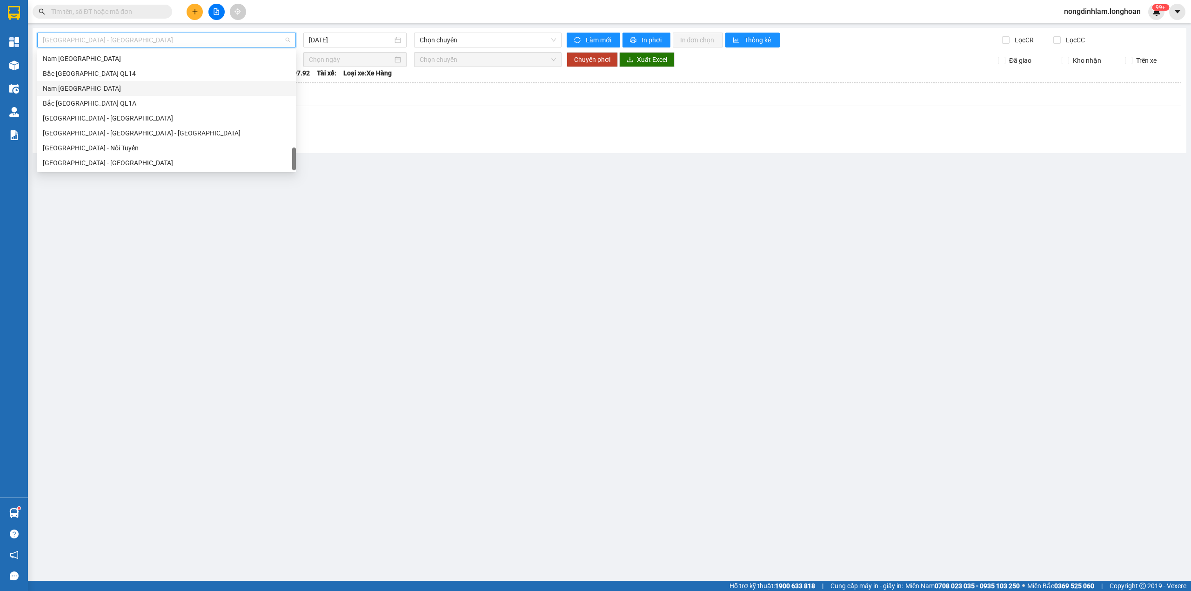
click at [155, 84] on div "Nam [GEOGRAPHIC_DATA]" at bounding box center [167, 88] width 248 height 10
type input "[DATE]"
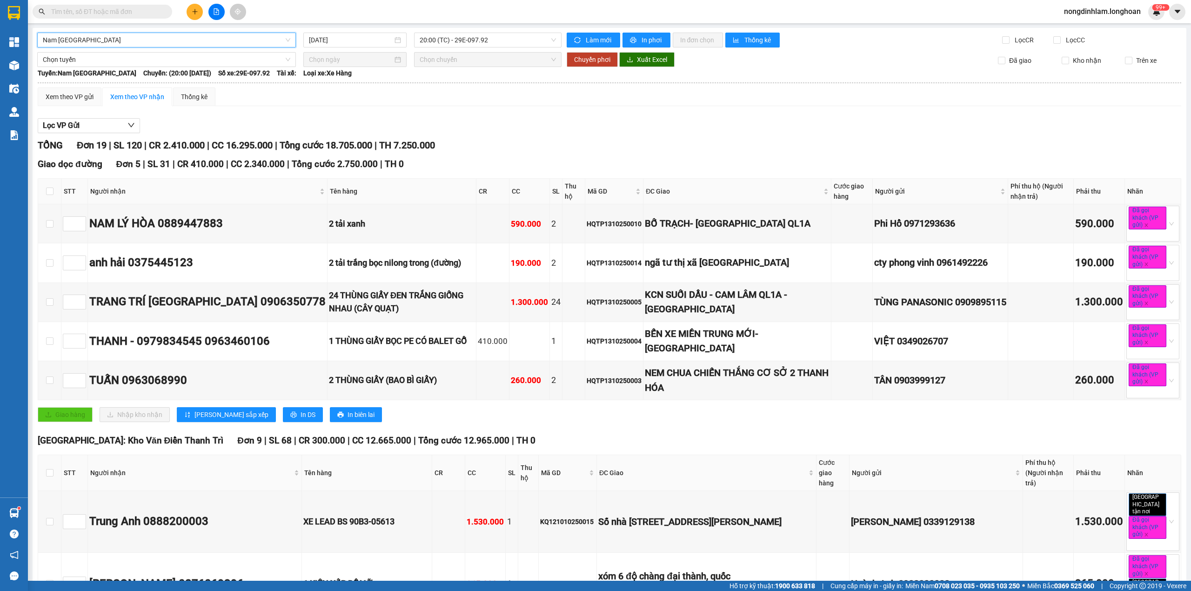
click at [192, 40] on span "Nam [GEOGRAPHIC_DATA]" at bounding box center [167, 40] width 248 height 14
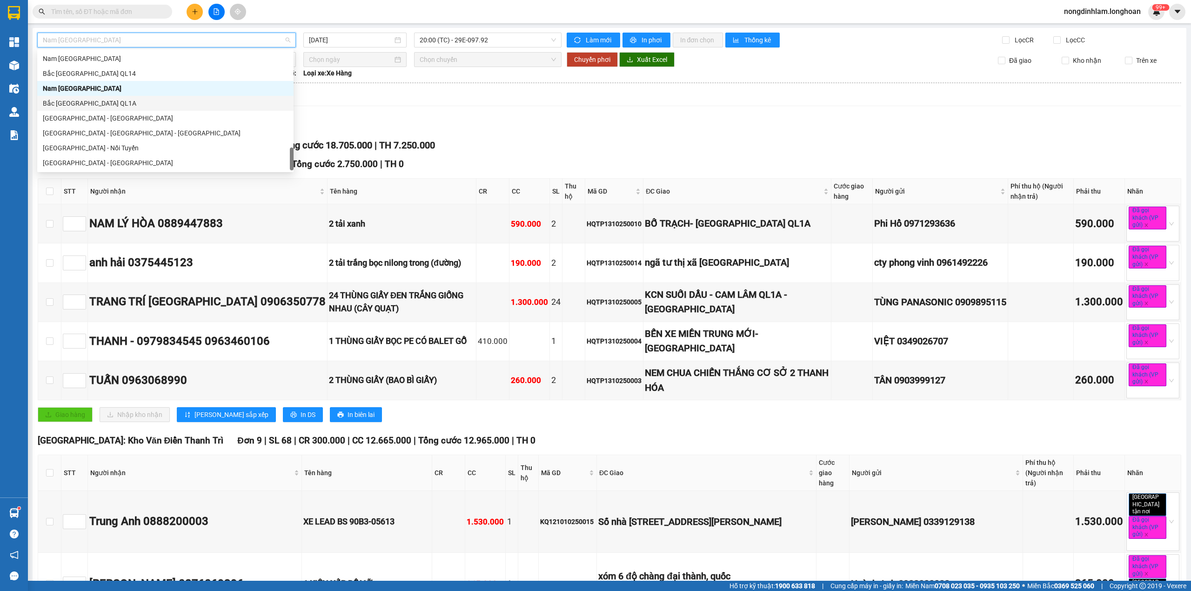
click at [85, 105] on div "Bắc [GEOGRAPHIC_DATA] QL1A" at bounding box center [165, 103] width 245 height 10
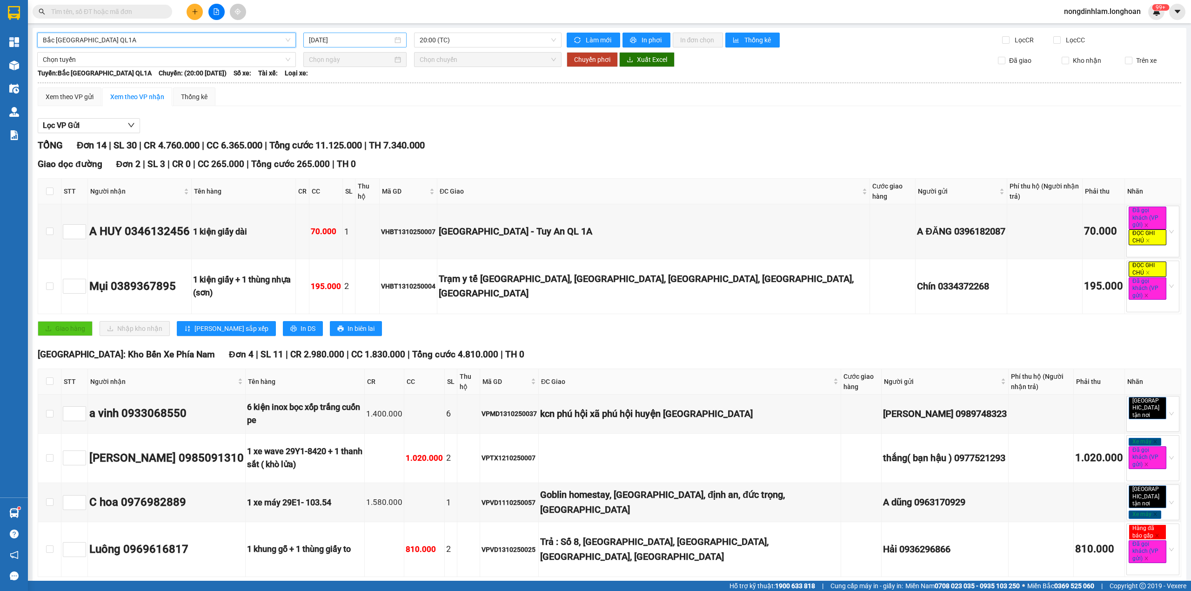
click at [333, 40] on input "[DATE]" at bounding box center [351, 40] width 84 height 10
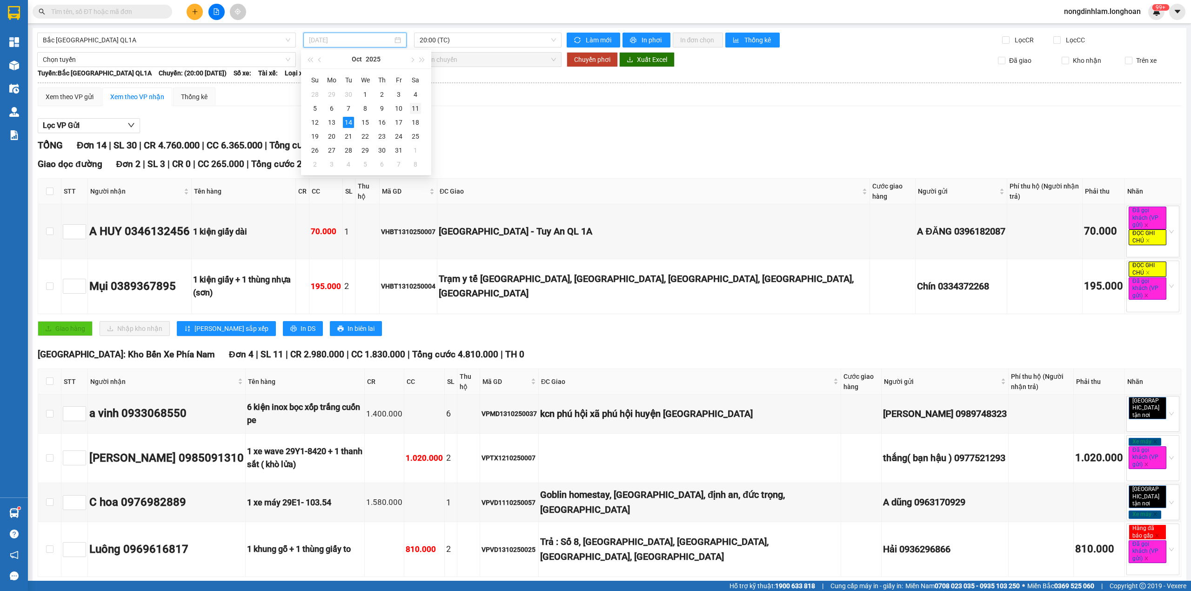
click at [416, 107] on div "11" at bounding box center [415, 108] width 11 height 11
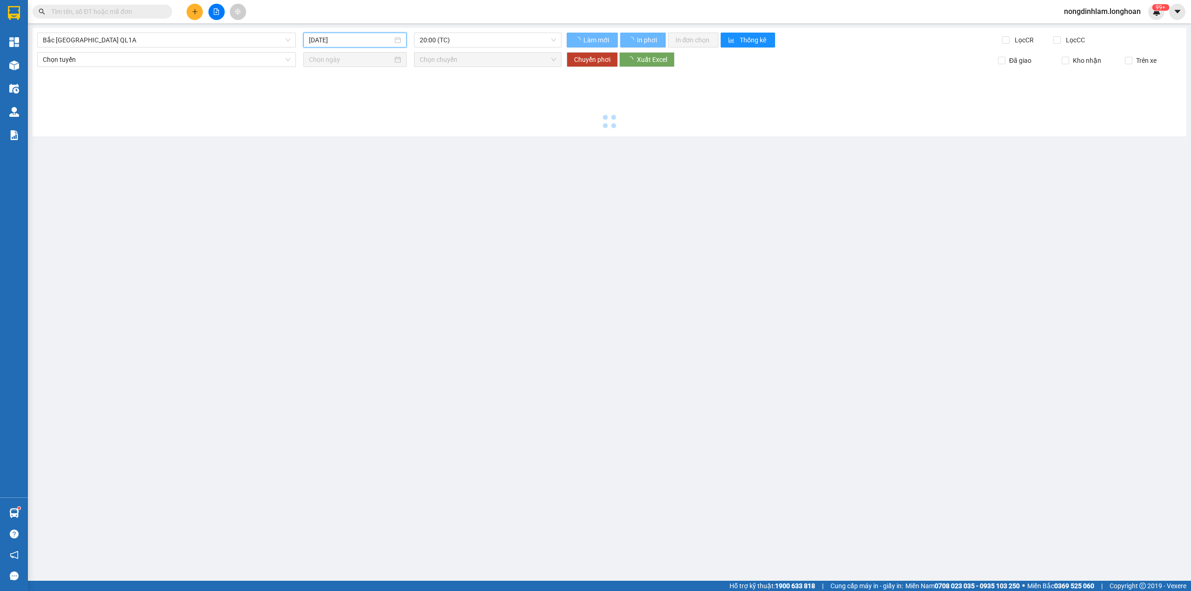
type input "[DATE]"
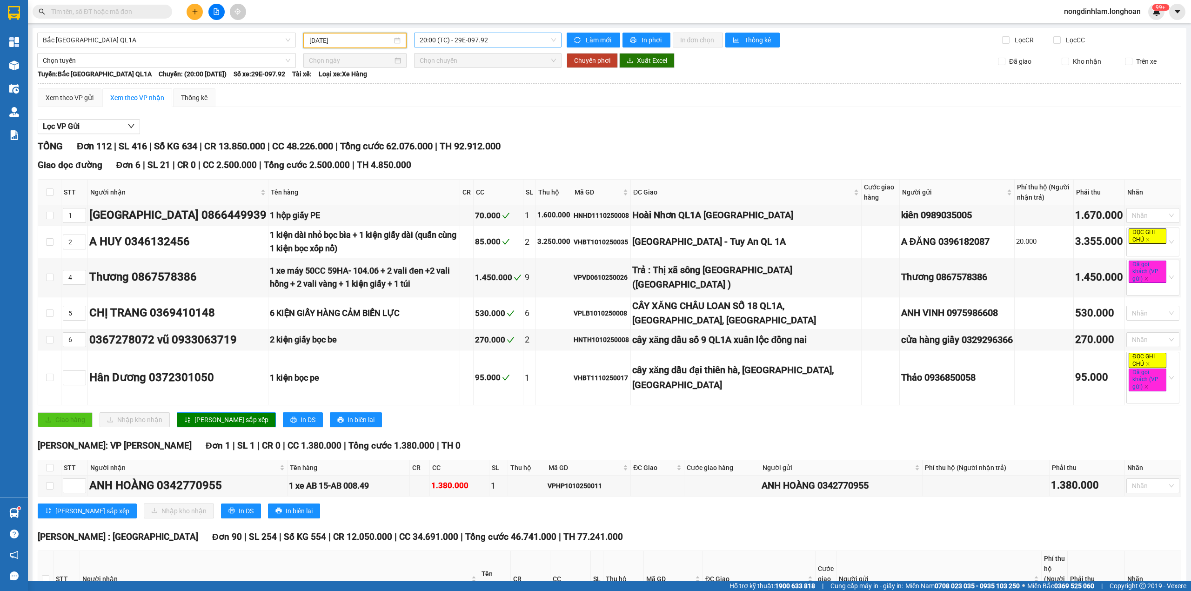
click at [510, 40] on span "20:00 (TC) - 29E-097.92" at bounding box center [488, 40] width 137 height 14
click at [467, 90] on div "23:00 (TC) - 29H-954.95" at bounding box center [452, 88] width 73 height 10
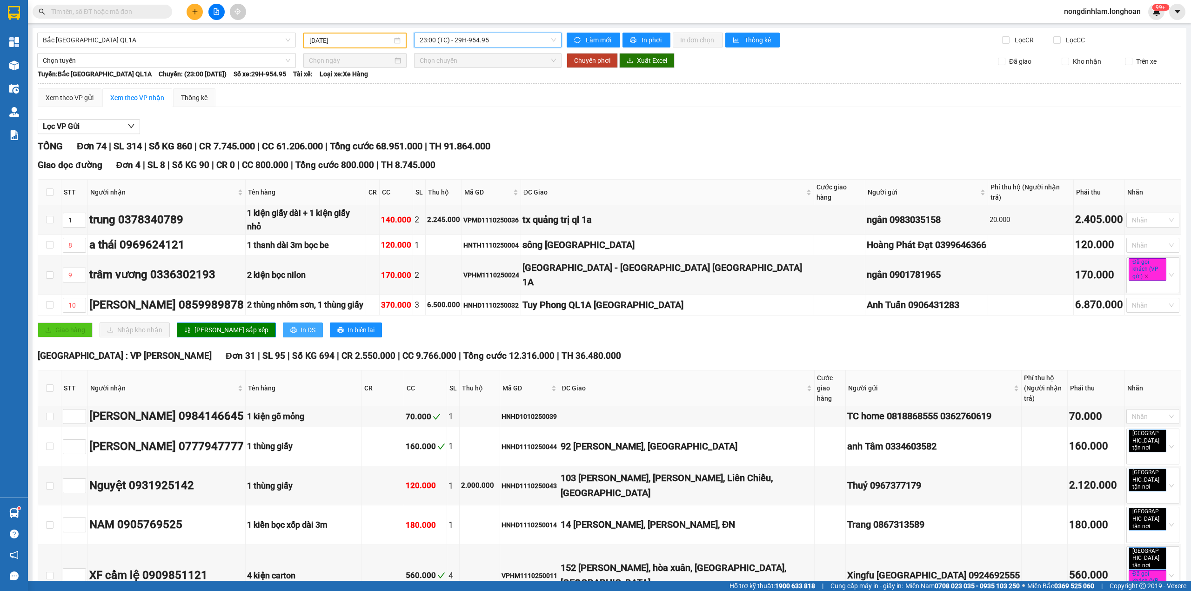
click at [301, 325] on span "In DS" at bounding box center [308, 330] width 15 height 10
click at [51, 188] on input "checkbox" at bounding box center [49, 191] width 7 height 7
checkbox input "true"
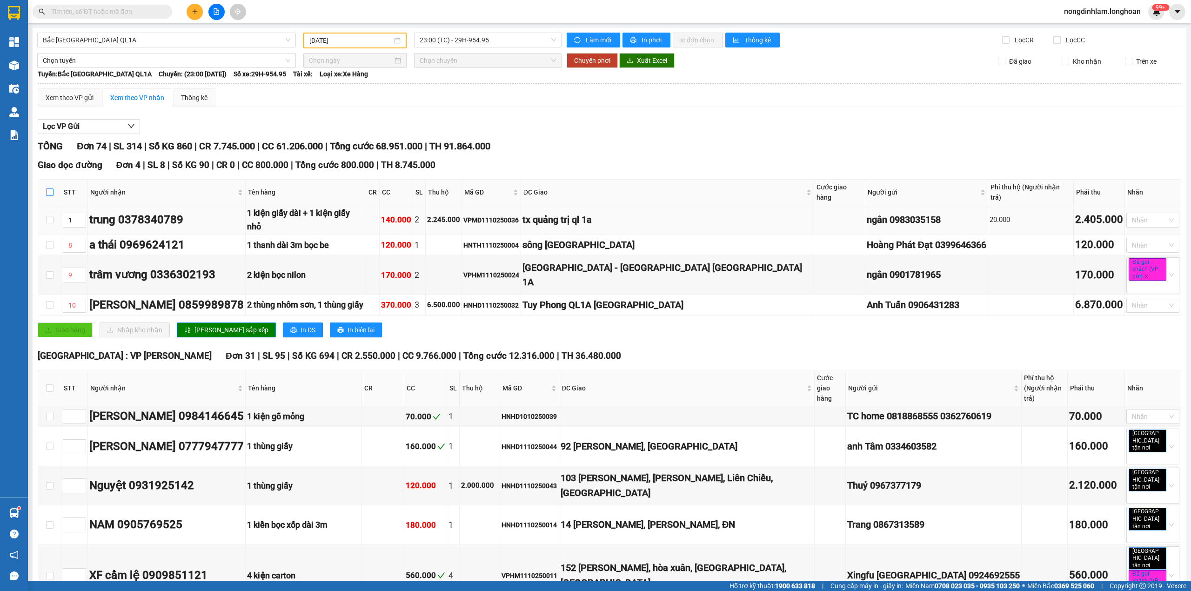
checkbox input "true"
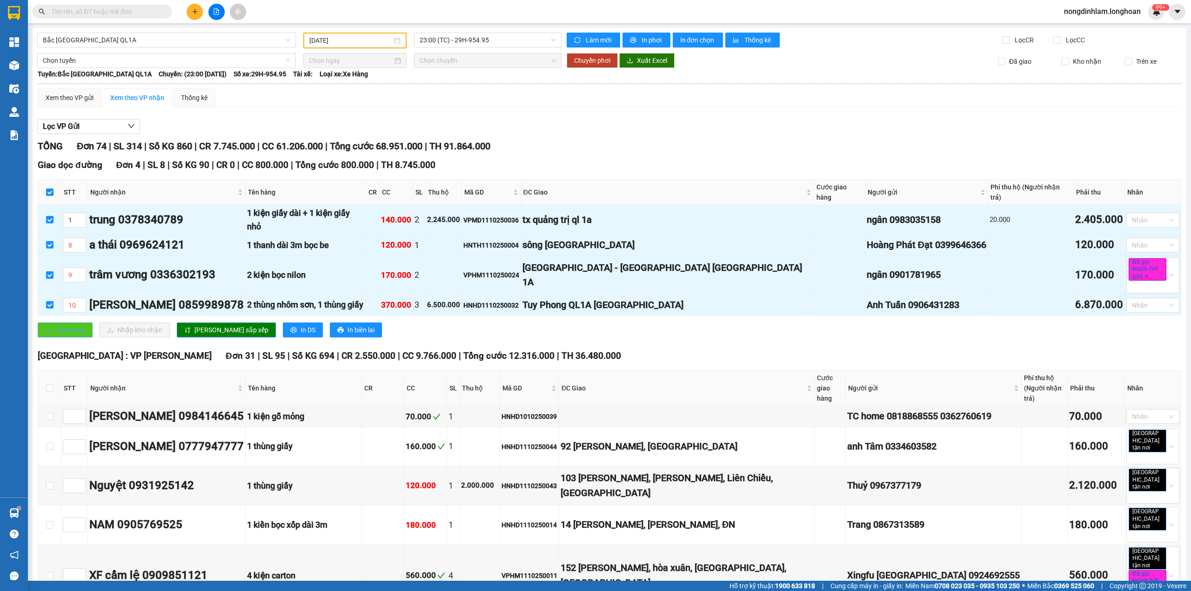
click at [58, 325] on span "Giao hàng" at bounding box center [70, 330] width 30 height 10
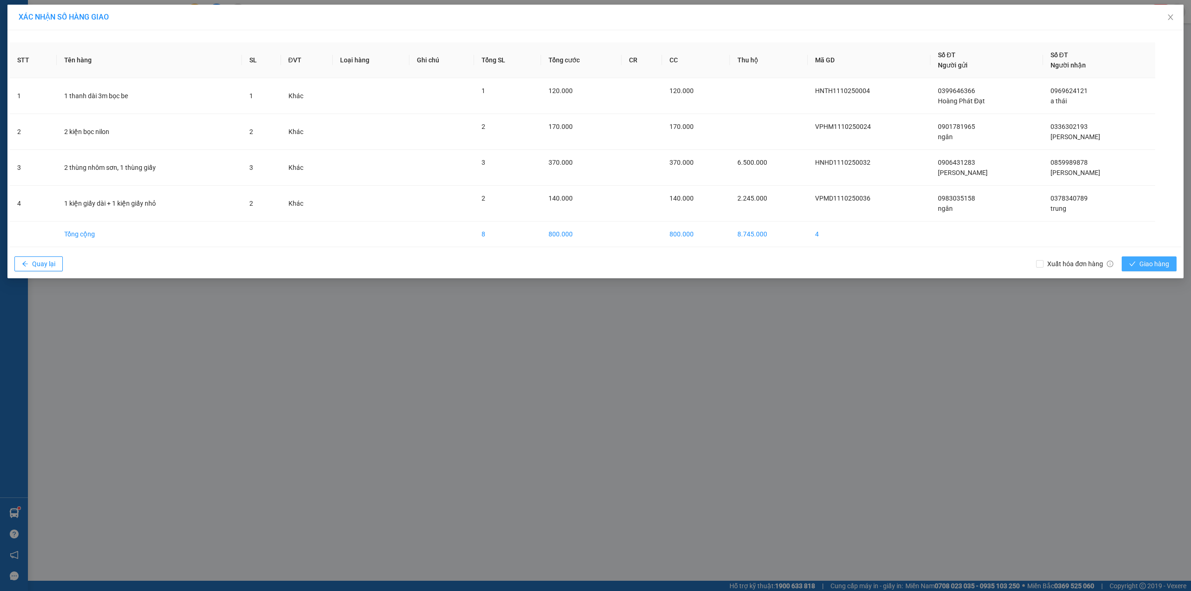
click at [1154, 269] on span "Giao hàng" at bounding box center [1155, 264] width 30 height 10
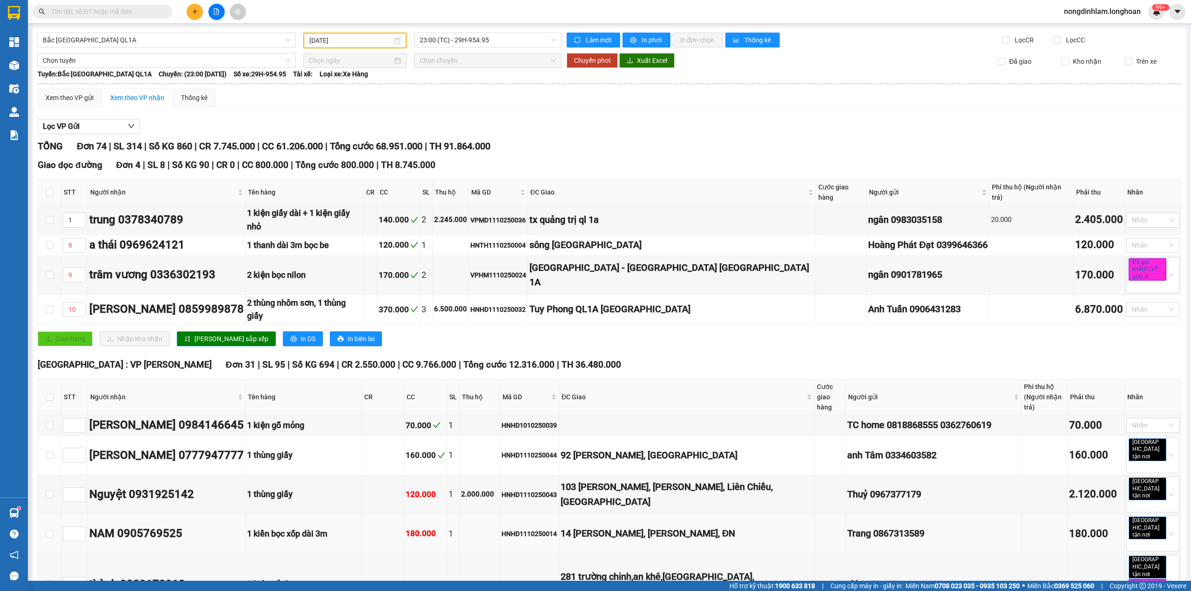
click at [500, 514] on td at bounding box center [480, 533] width 40 height 39
